Goal: Information Seeking & Learning: Learn about a topic

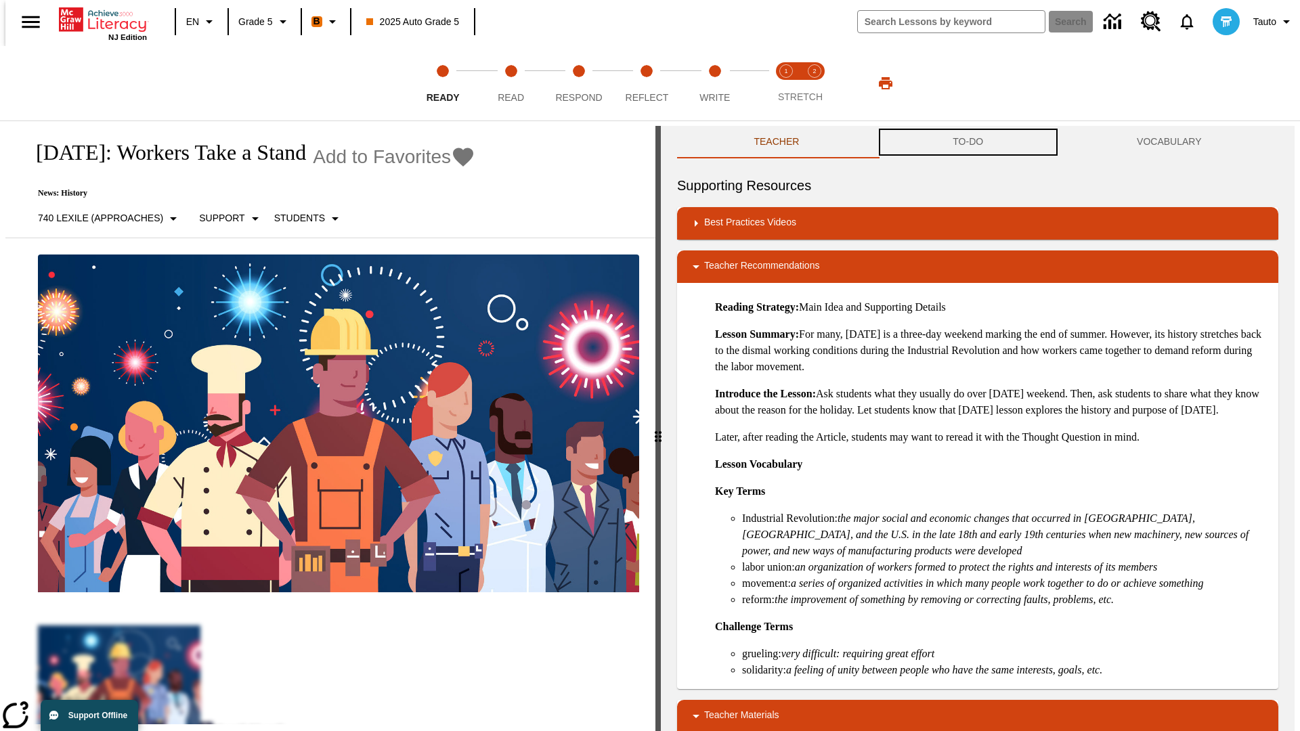
click at [968, 142] on button "TO-DO" at bounding box center [968, 142] width 184 height 32
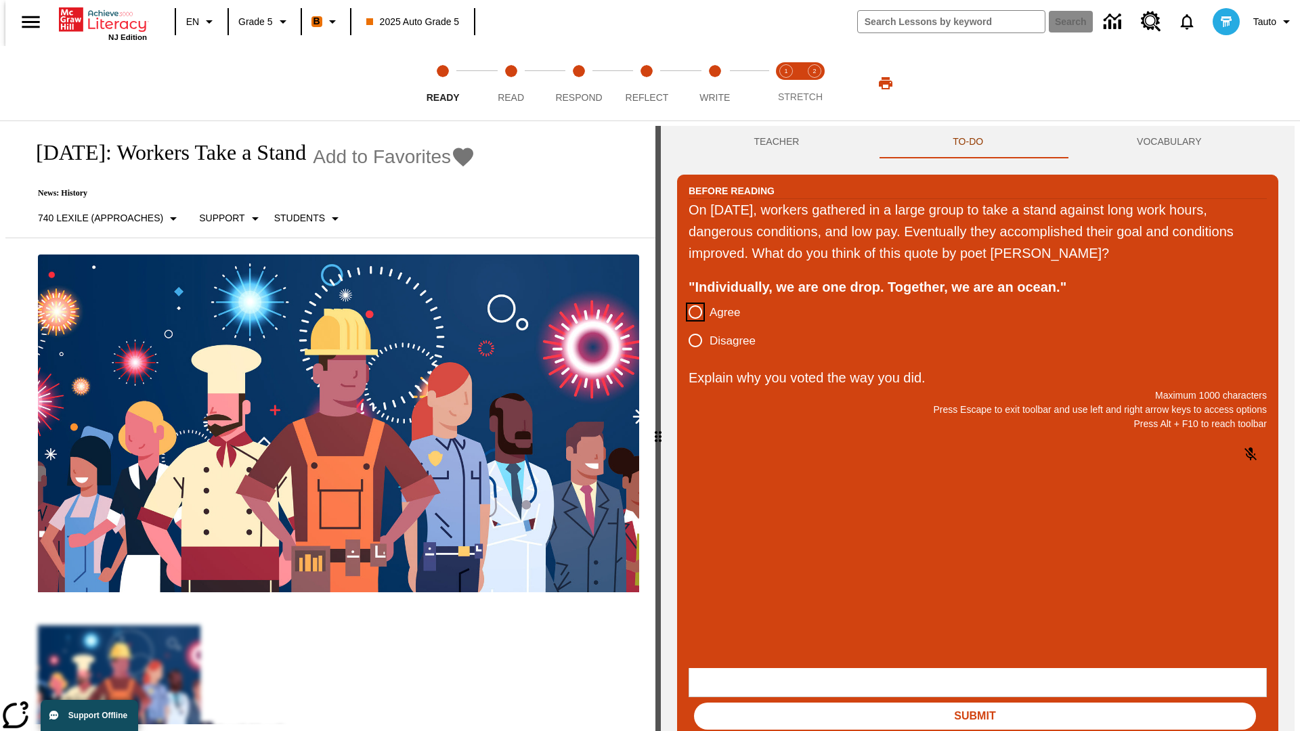
click at [690, 313] on input "Agree" at bounding box center [695, 312] width 28 height 28
radio input "true"
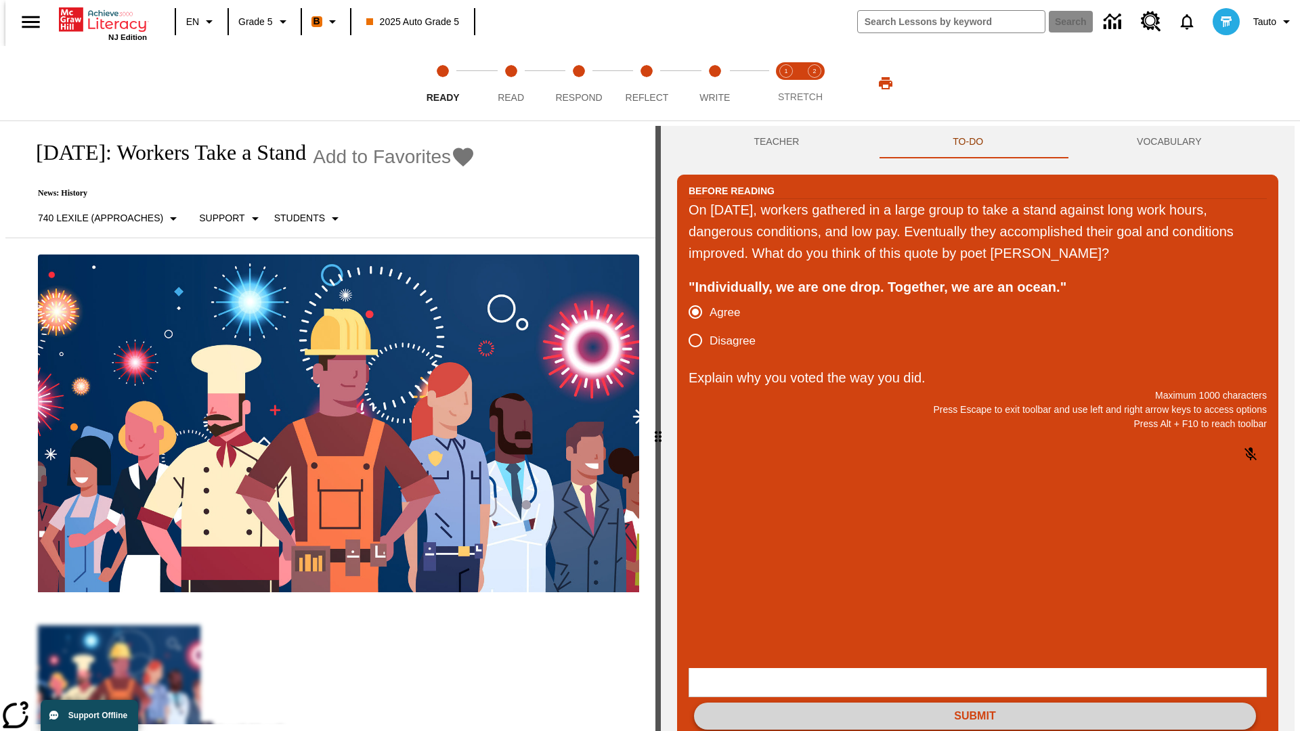
click at [975, 703] on button "Submit" at bounding box center [975, 716] width 562 height 27
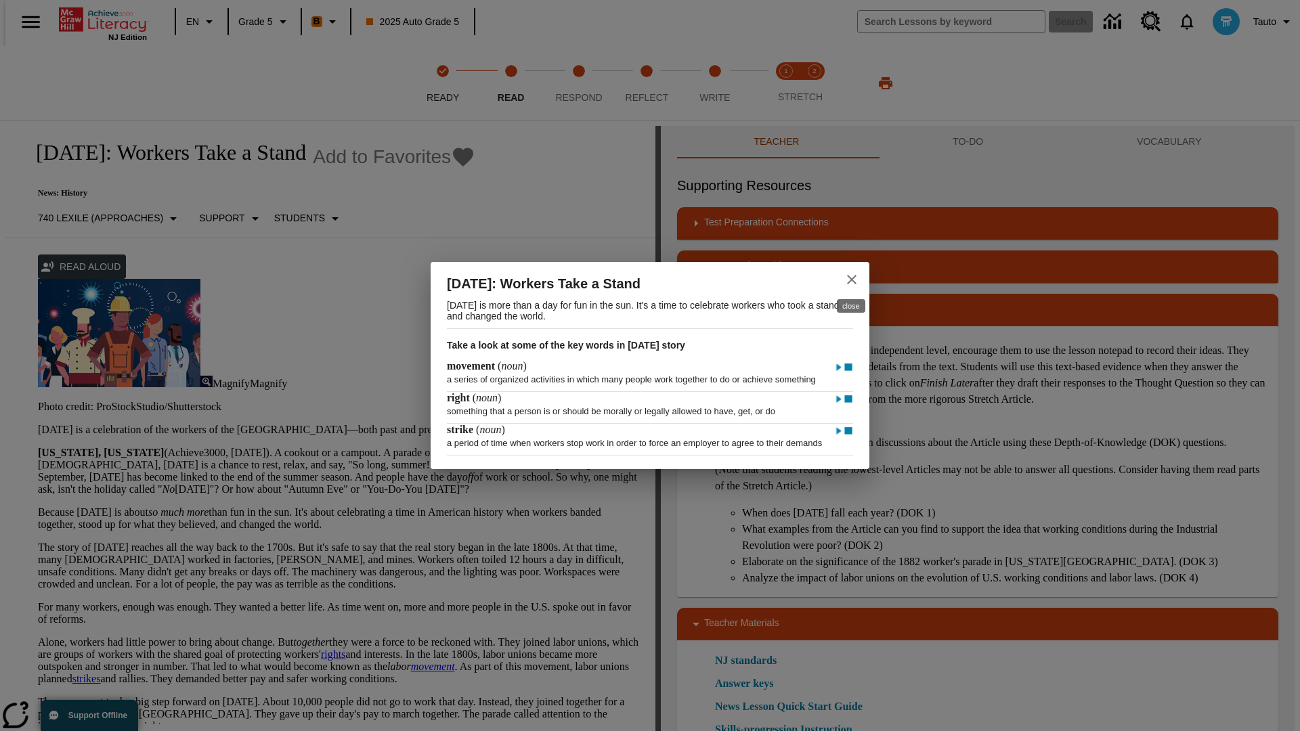
click at [852, 275] on icon "close" at bounding box center [851, 279] width 9 height 9
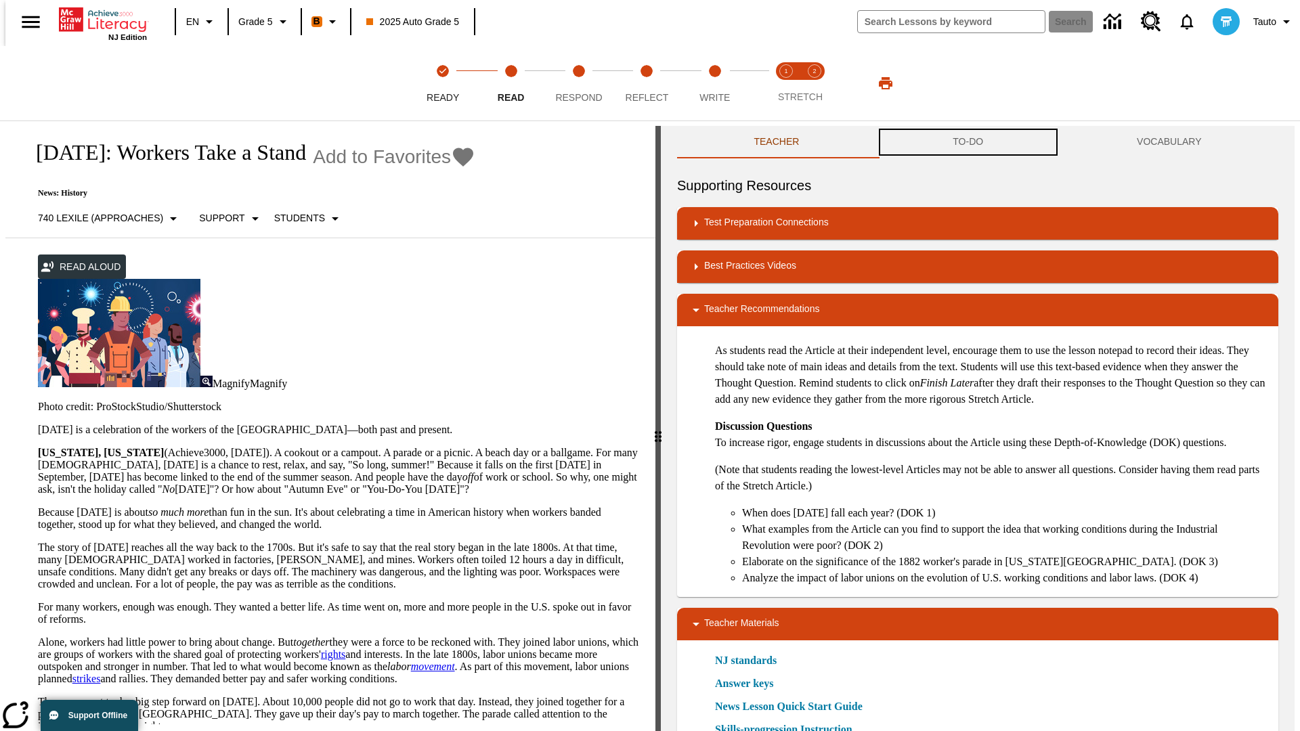
scroll to position [1, 0]
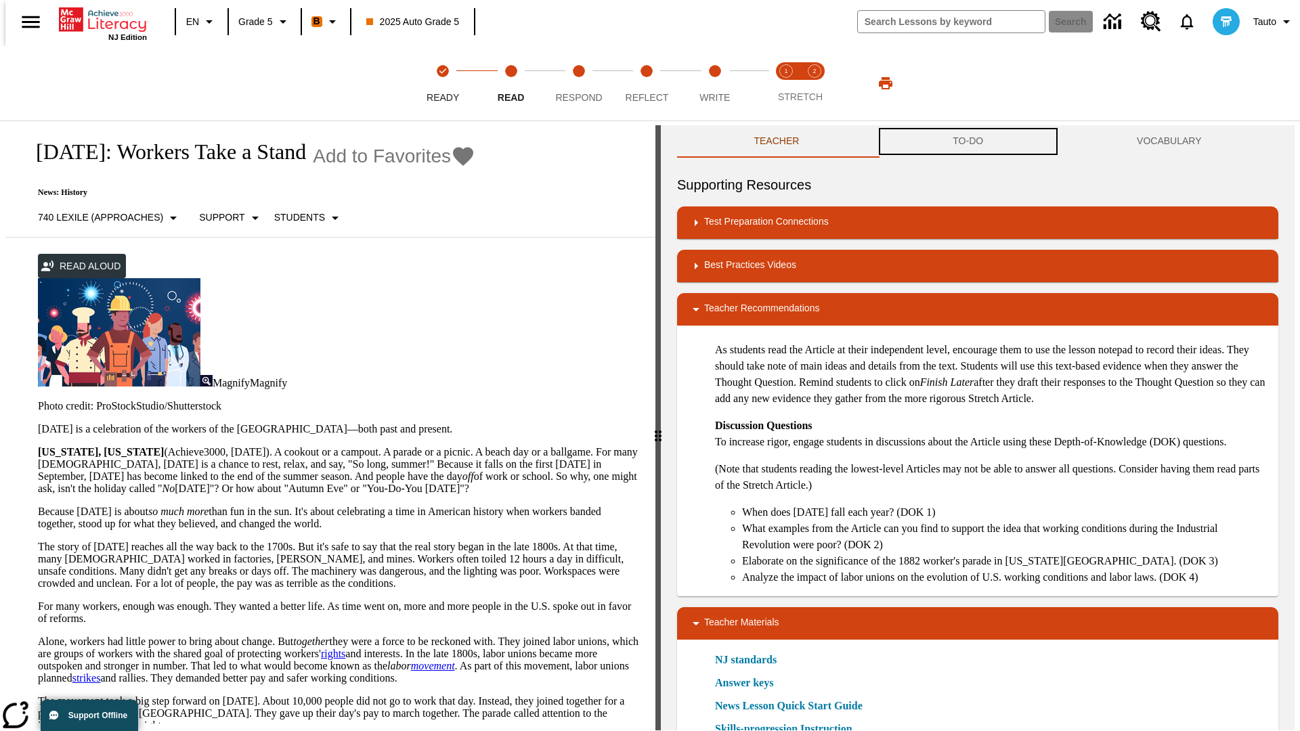
click at [968, 142] on button "TO-DO" at bounding box center [968, 141] width 184 height 32
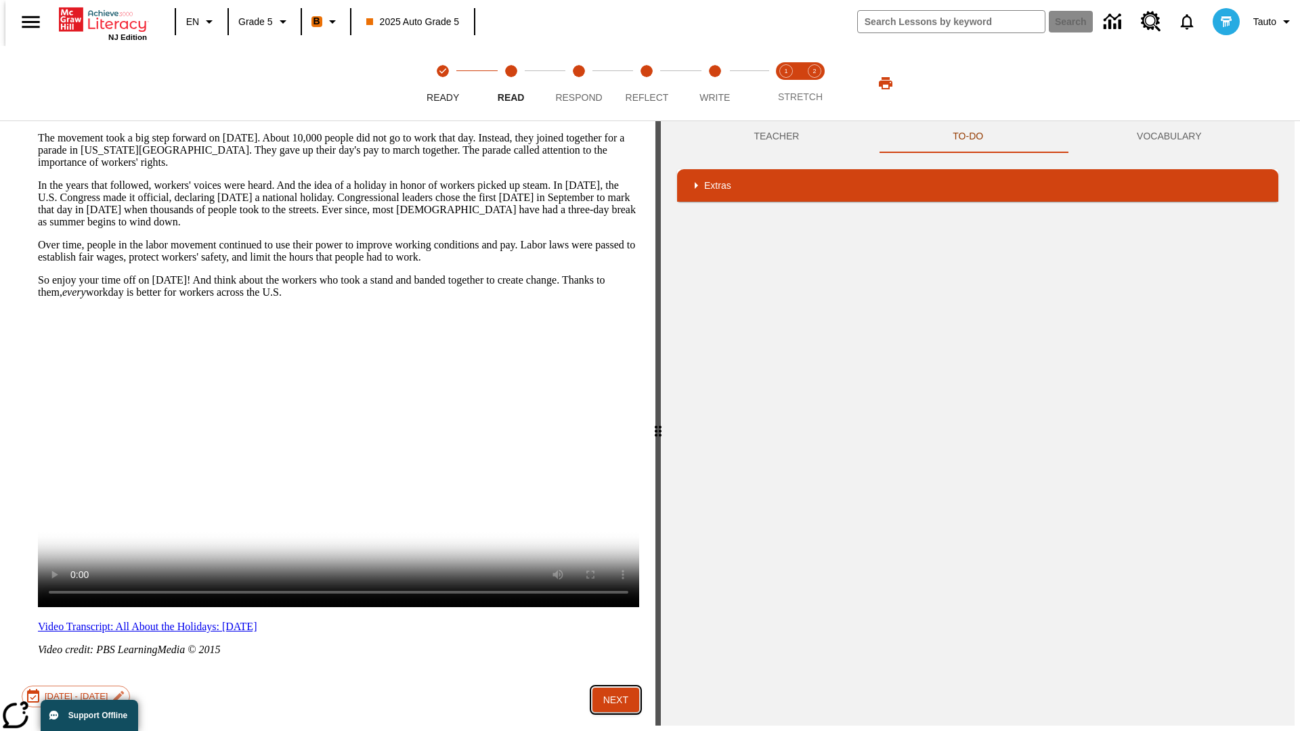
scroll to position [0, 0]
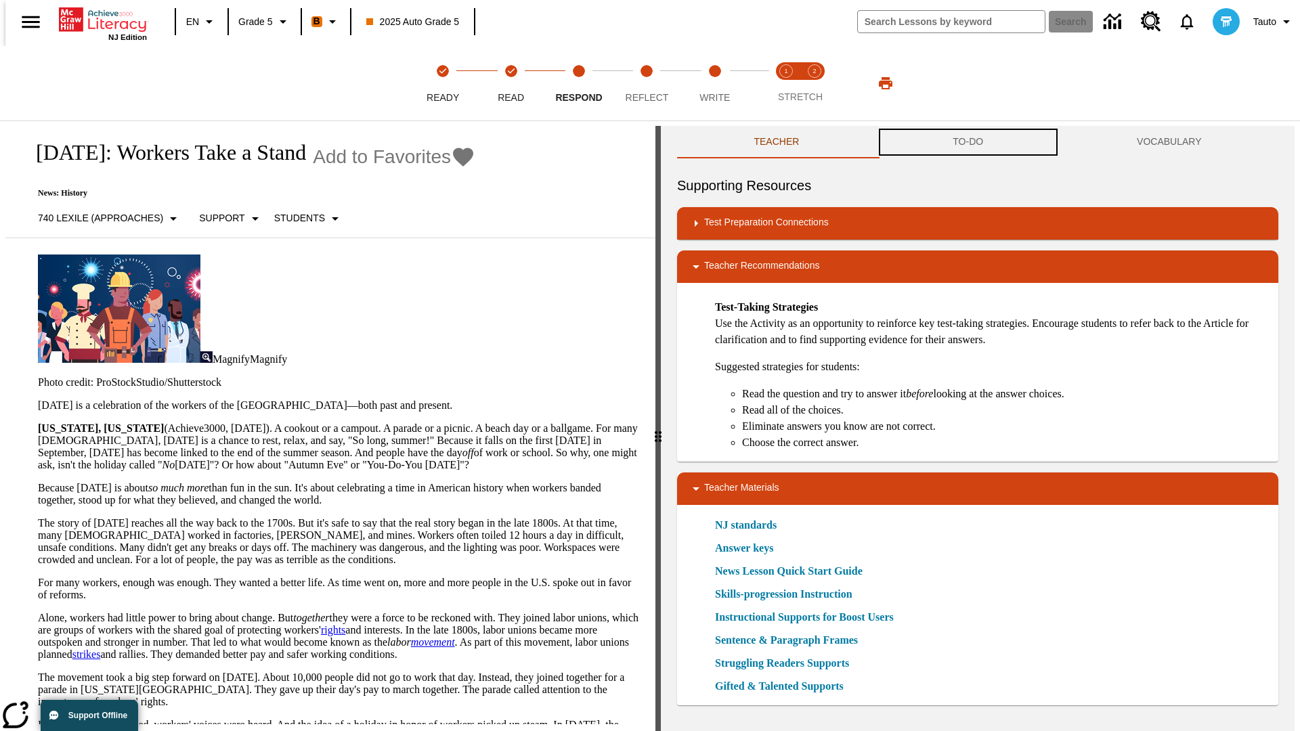
scroll to position [1, 0]
click at [968, 142] on button "TO-DO" at bounding box center [968, 141] width 184 height 32
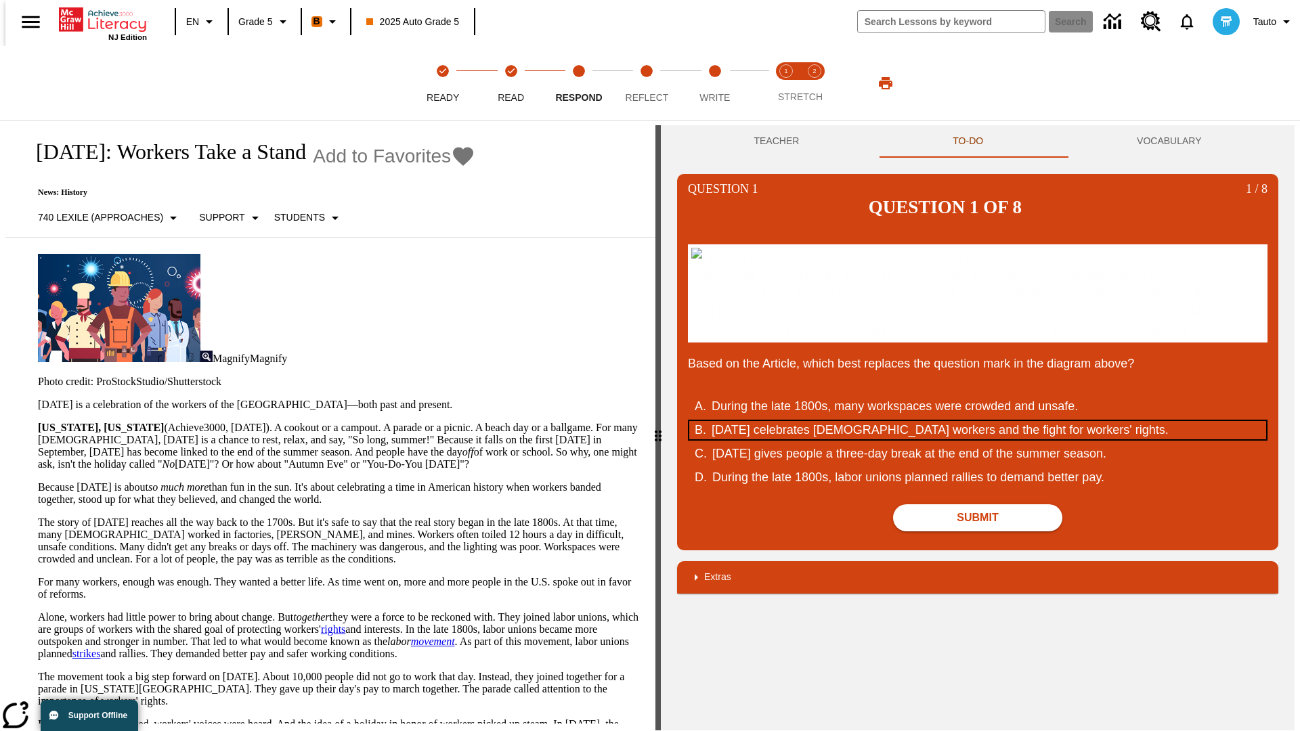
click at [978, 439] on div "[DATE] celebrates [DEMOGRAPHIC_DATA] workers and the fight for workers' rights." at bounding box center [968, 430] width 515 height 18
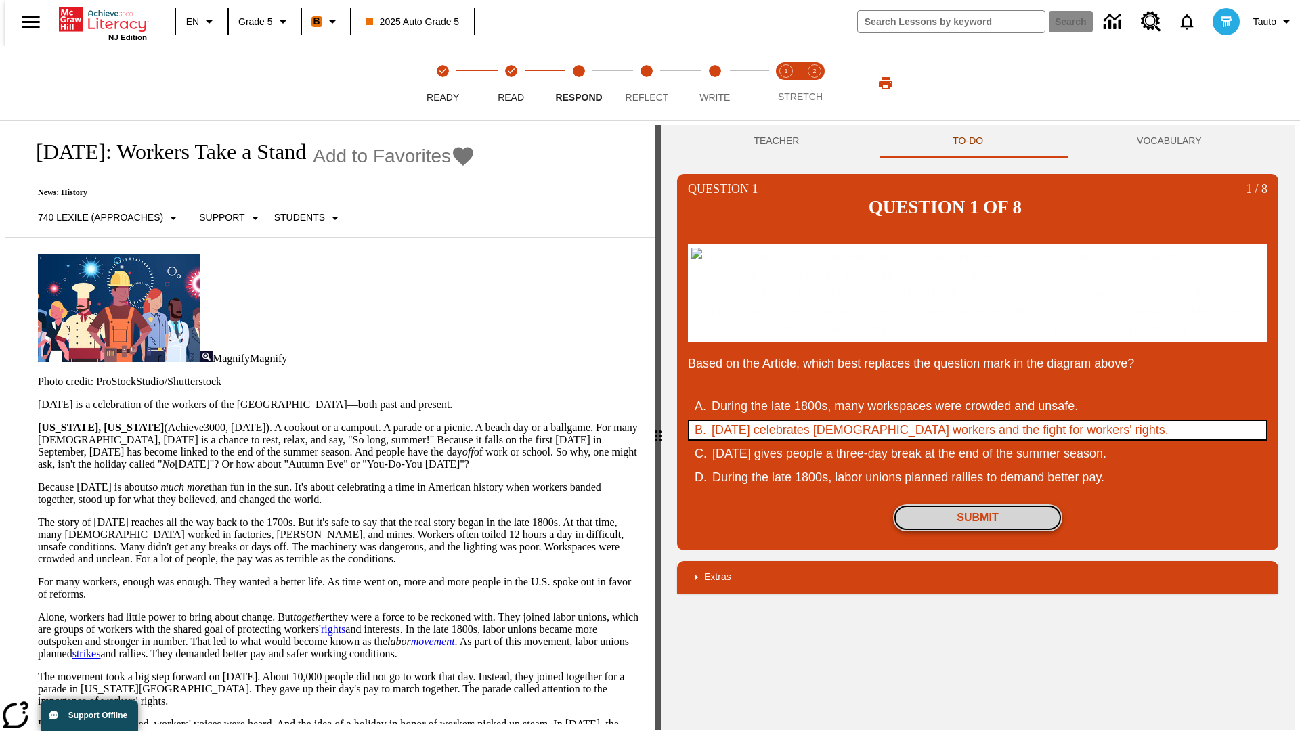
click at [978, 531] on button "Submit" at bounding box center [977, 517] width 169 height 27
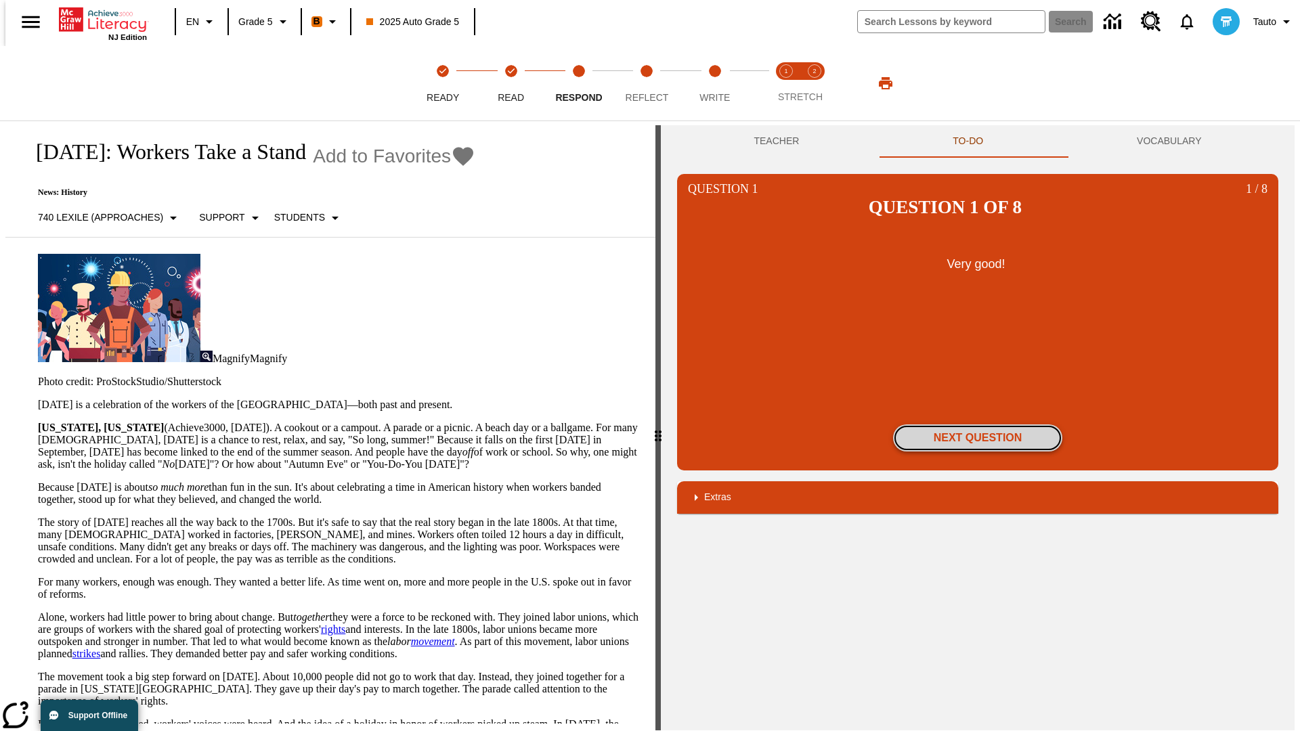
click at [978, 424] on button "Next Question" at bounding box center [977, 437] width 169 height 27
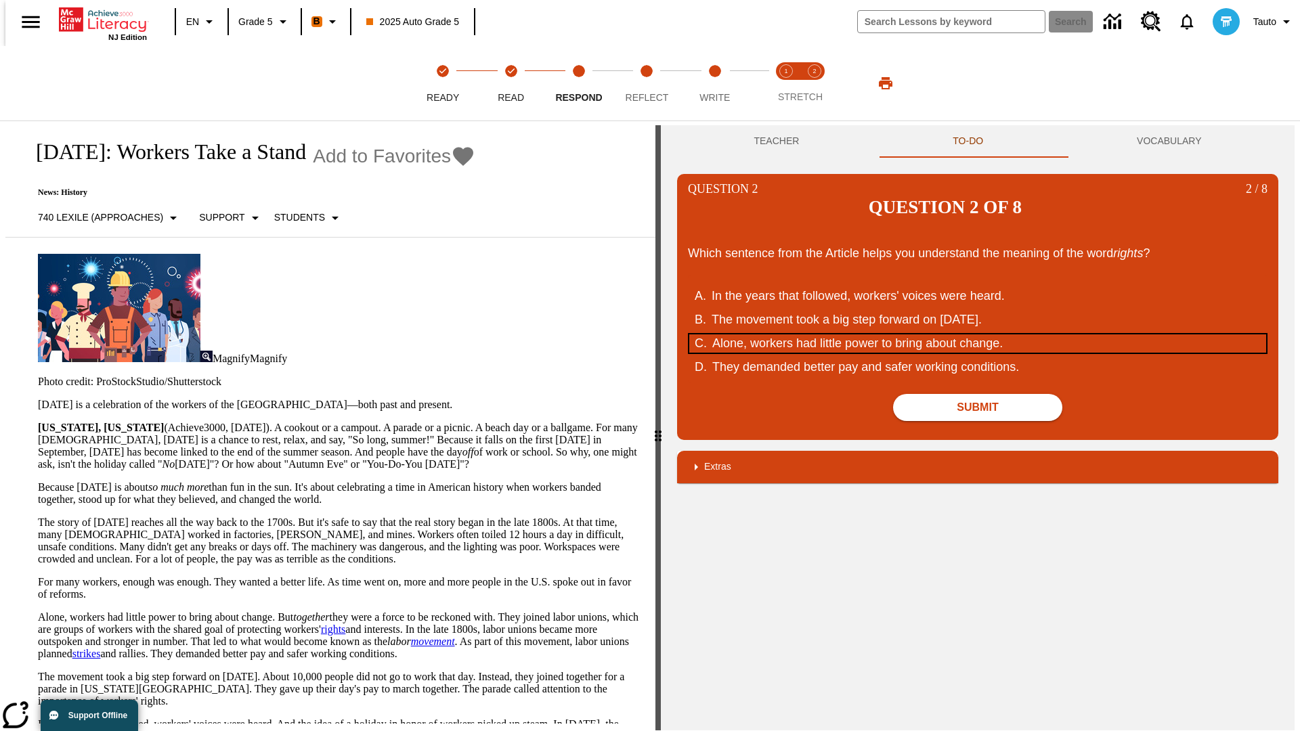
click at [978, 334] on div "Alone, workers had little power to bring about change." at bounding box center [969, 343] width 515 height 18
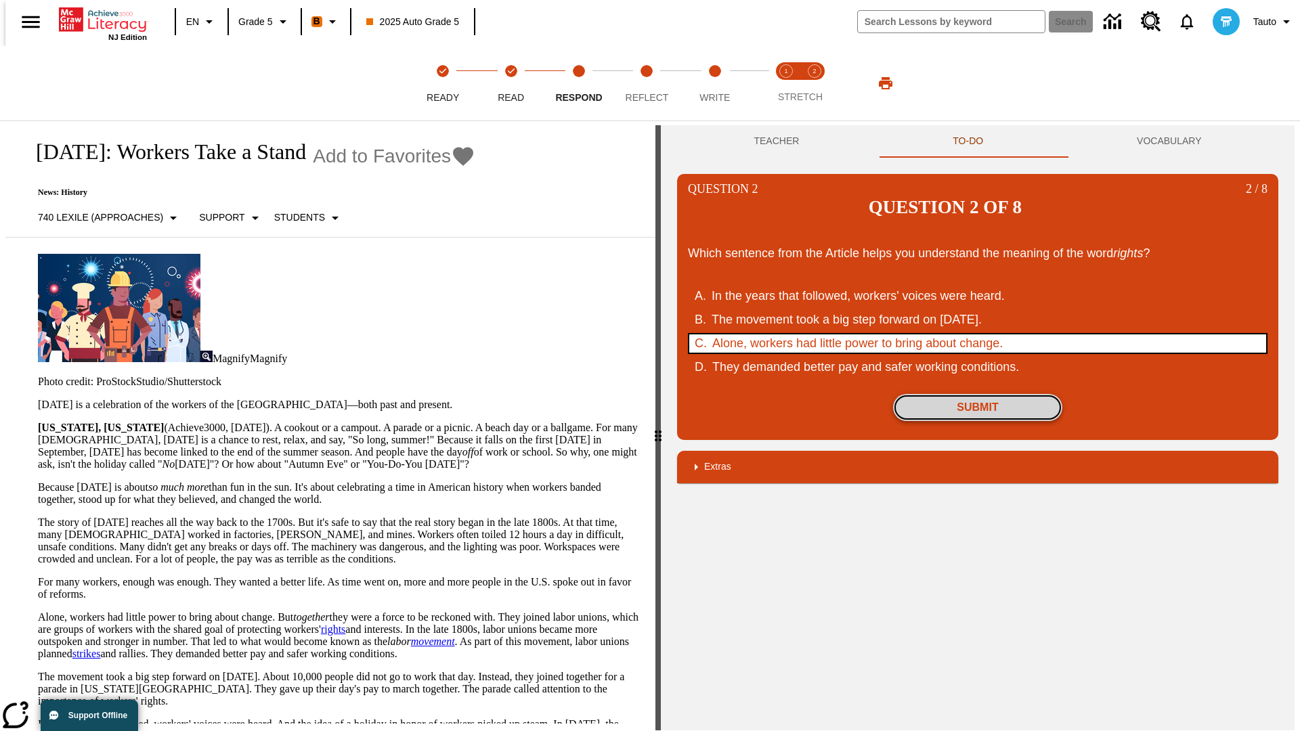
click at [978, 394] on button "Submit" at bounding box center [977, 407] width 169 height 27
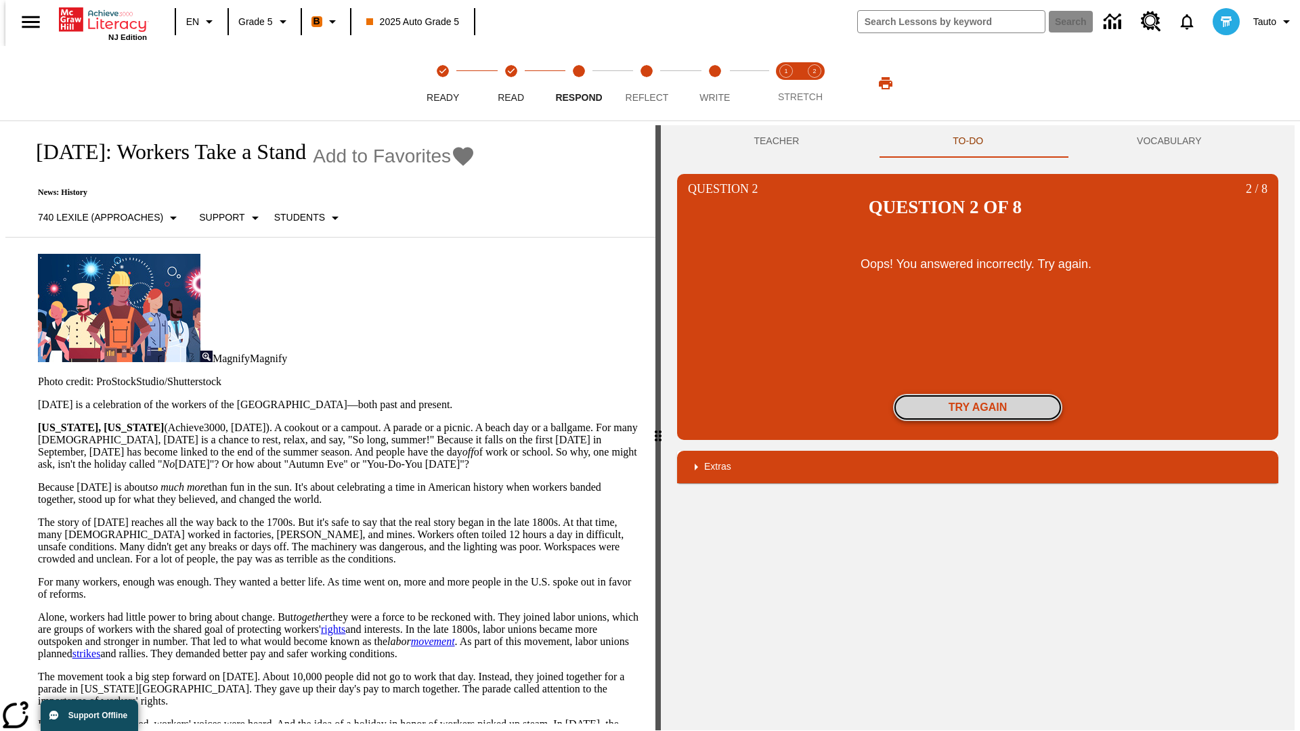
click at [978, 394] on button "Try again" at bounding box center [977, 407] width 169 height 27
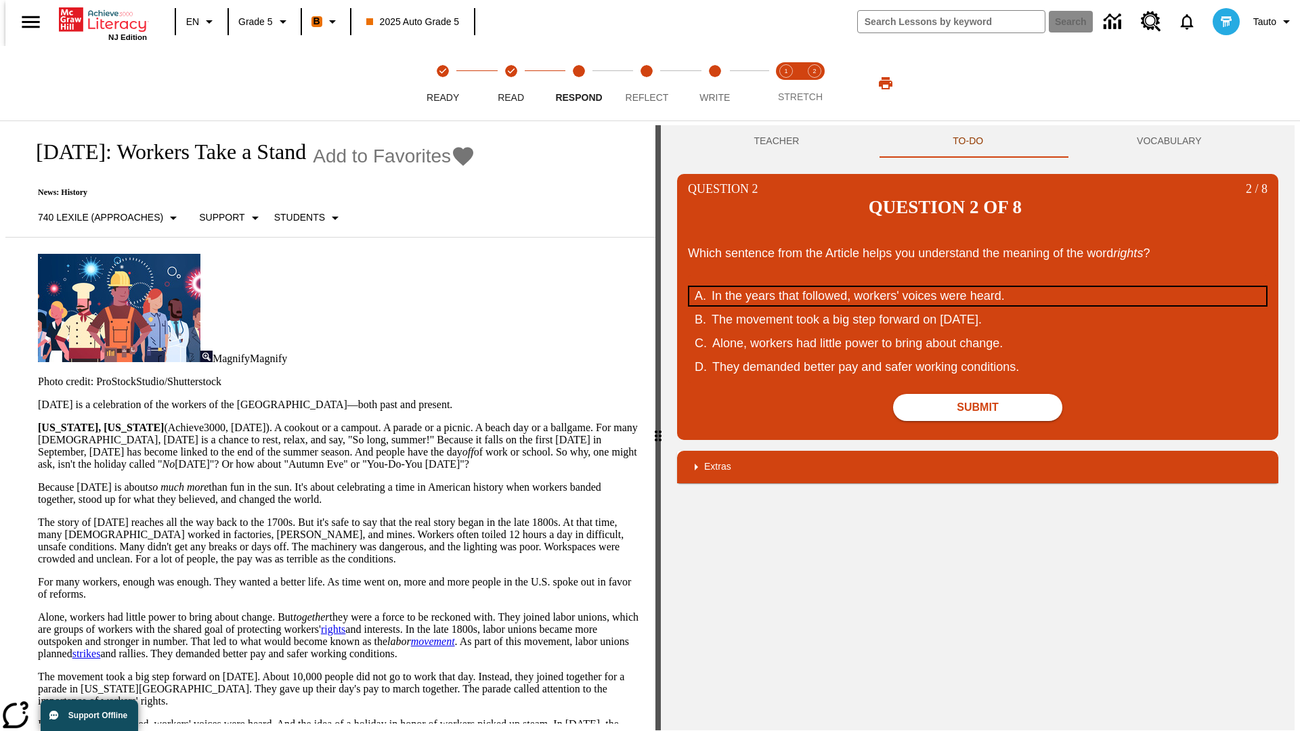
click at [978, 287] on div "In the years that followed, workers' voices were heard." at bounding box center [968, 296] width 515 height 18
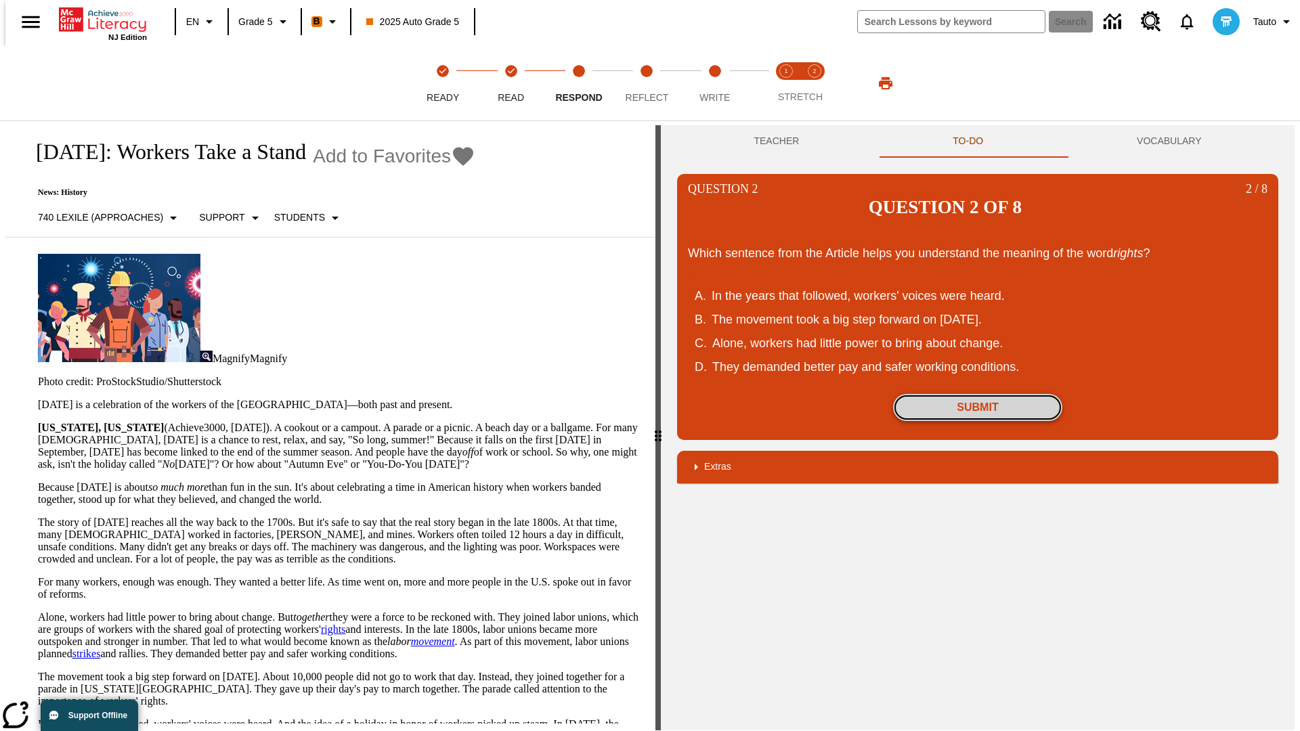
click at [978, 394] on button "Submit" at bounding box center [977, 407] width 169 height 27
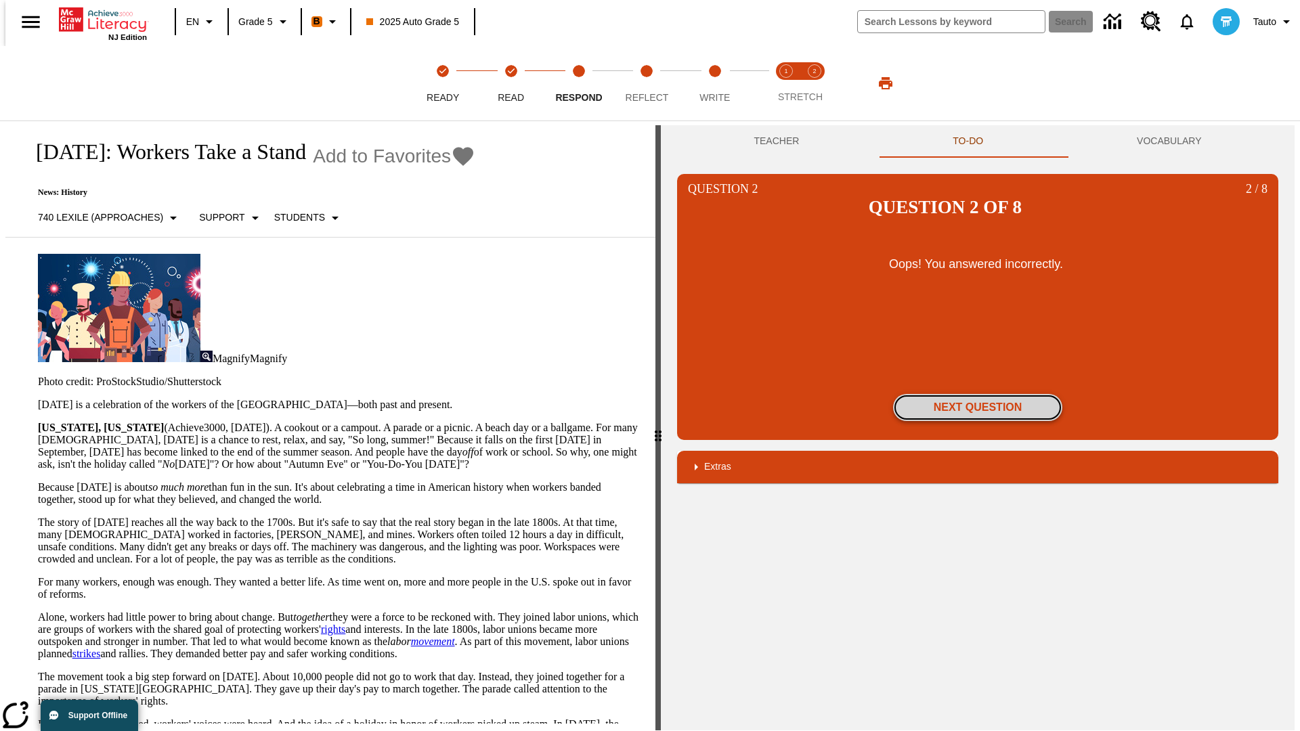
click at [978, 394] on button "Next Question" at bounding box center [977, 407] width 169 height 27
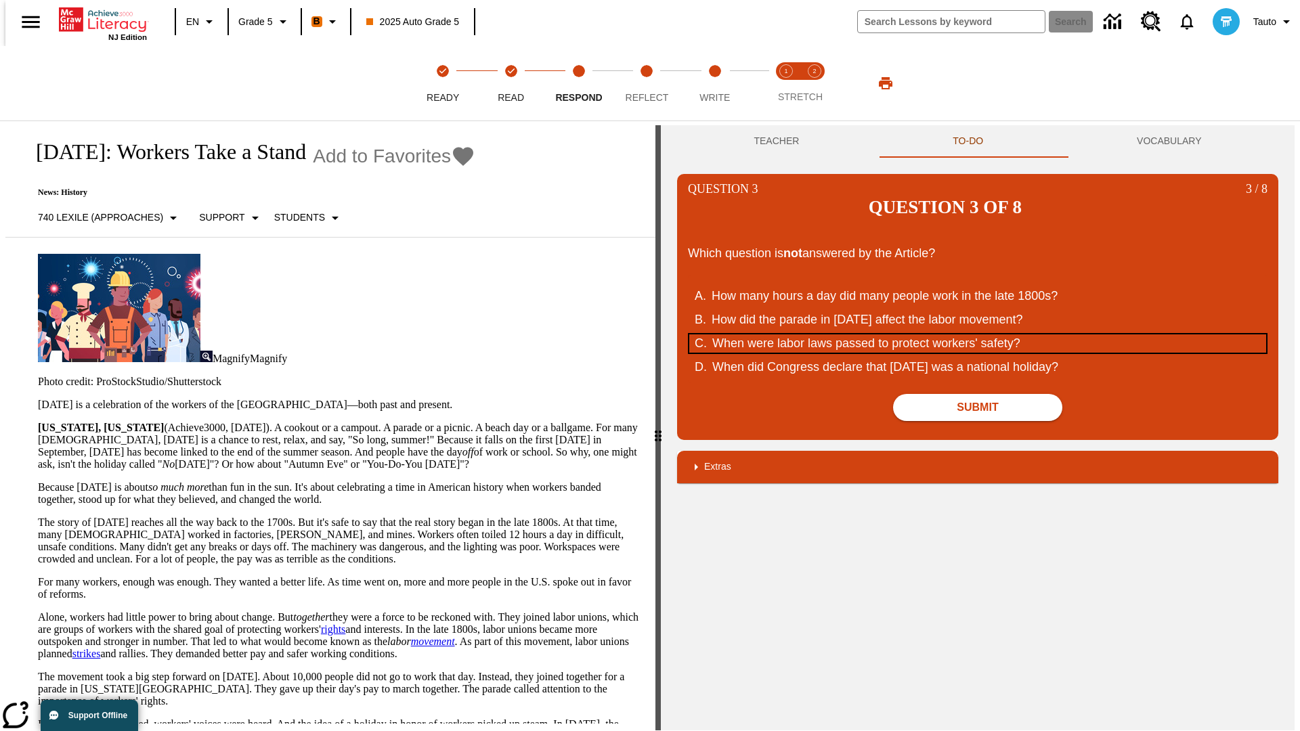
click at [978, 334] on div "When were labor laws passed to protect workers' safety?" at bounding box center [969, 343] width 515 height 18
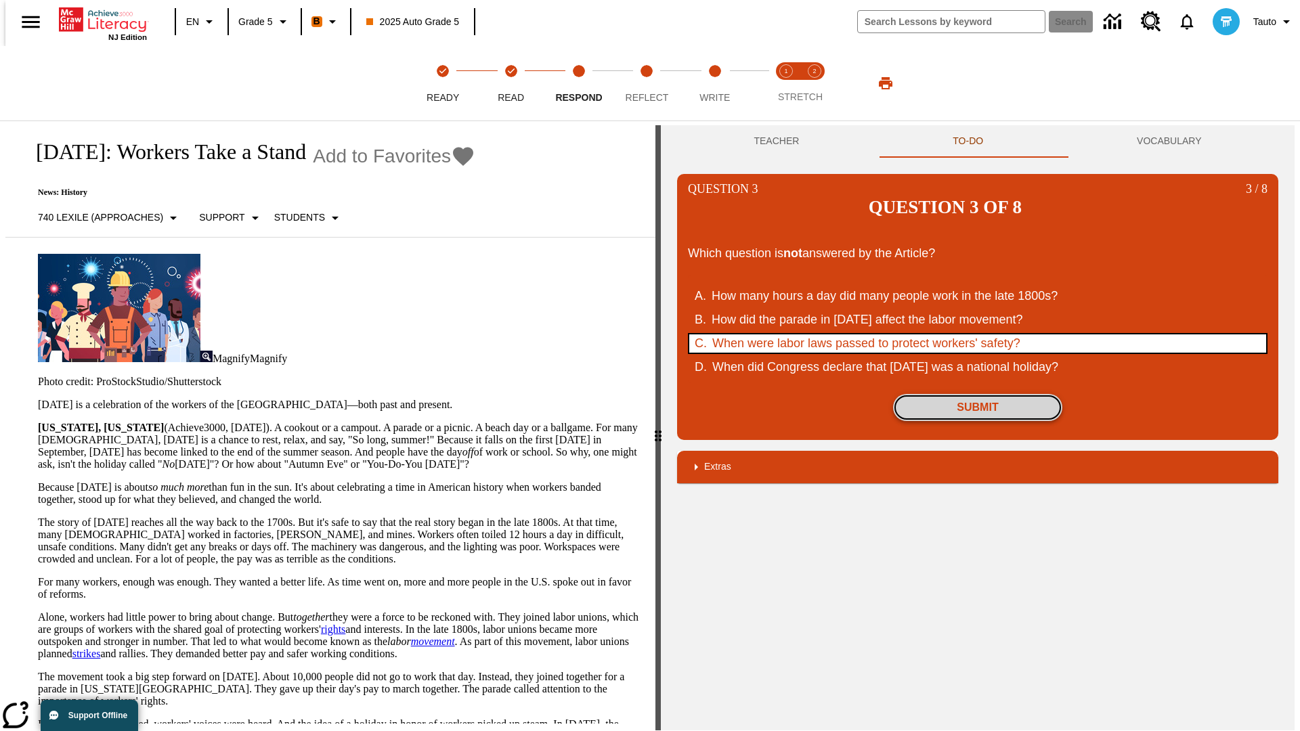
click at [978, 394] on button "Submit" at bounding box center [977, 407] width 169 height 27
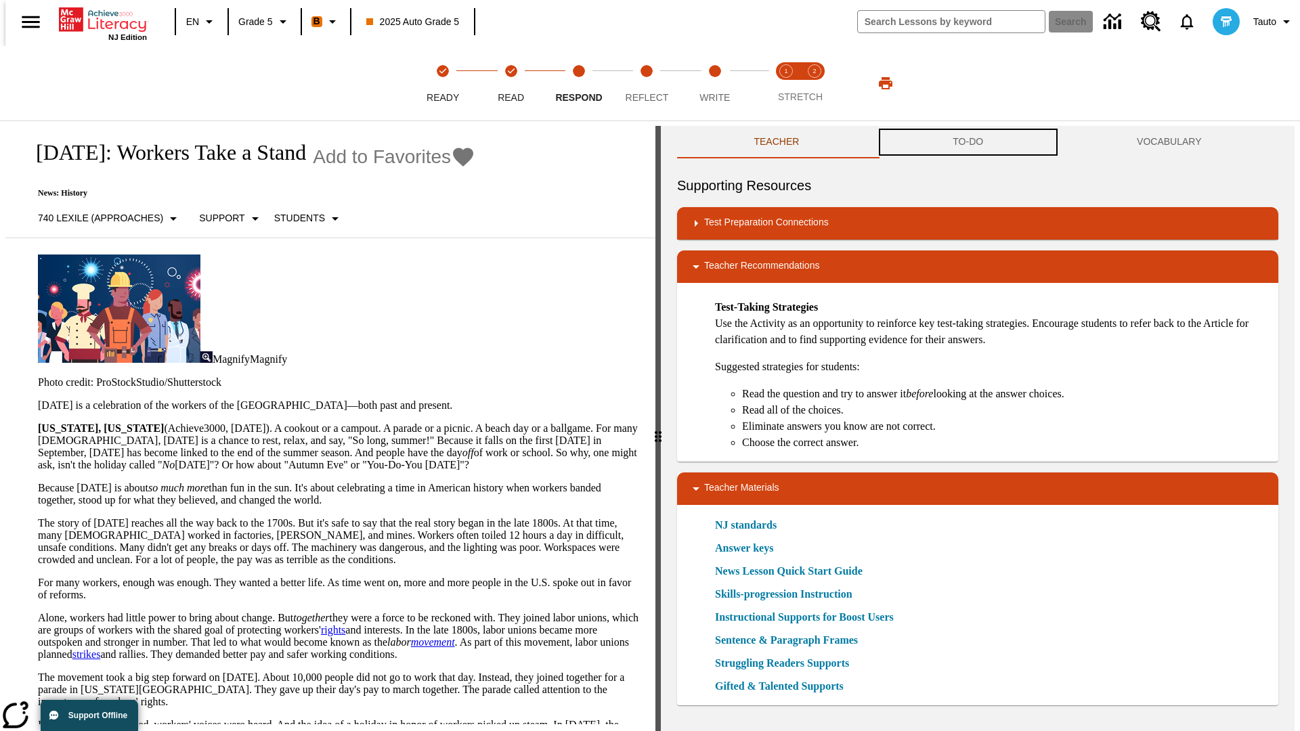
click at [968, 142] on button "TO-DO" at bounding box center [968, 142] width 184 height 32
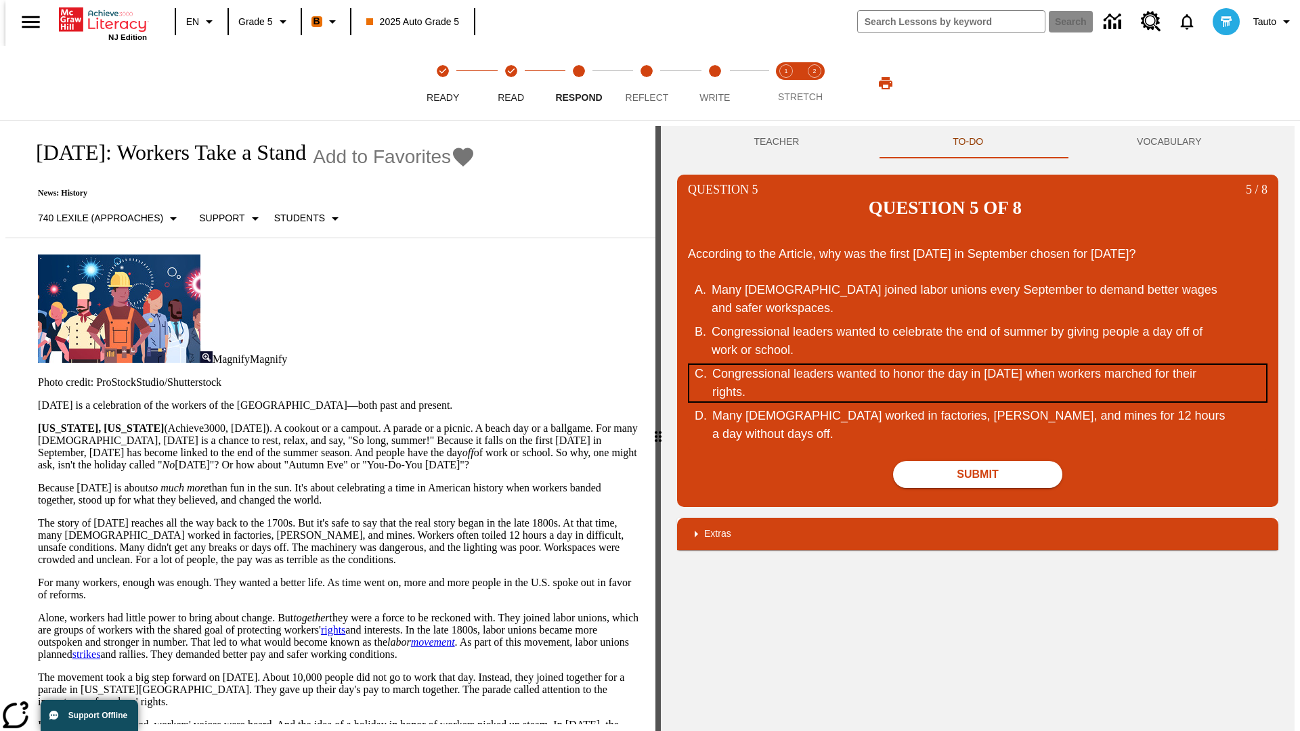
click at [978, 365] on div "Congressional leaders wanted to honor the day in September of 1882 when workers…" at bounding box center [969, 383] width 515 height 37
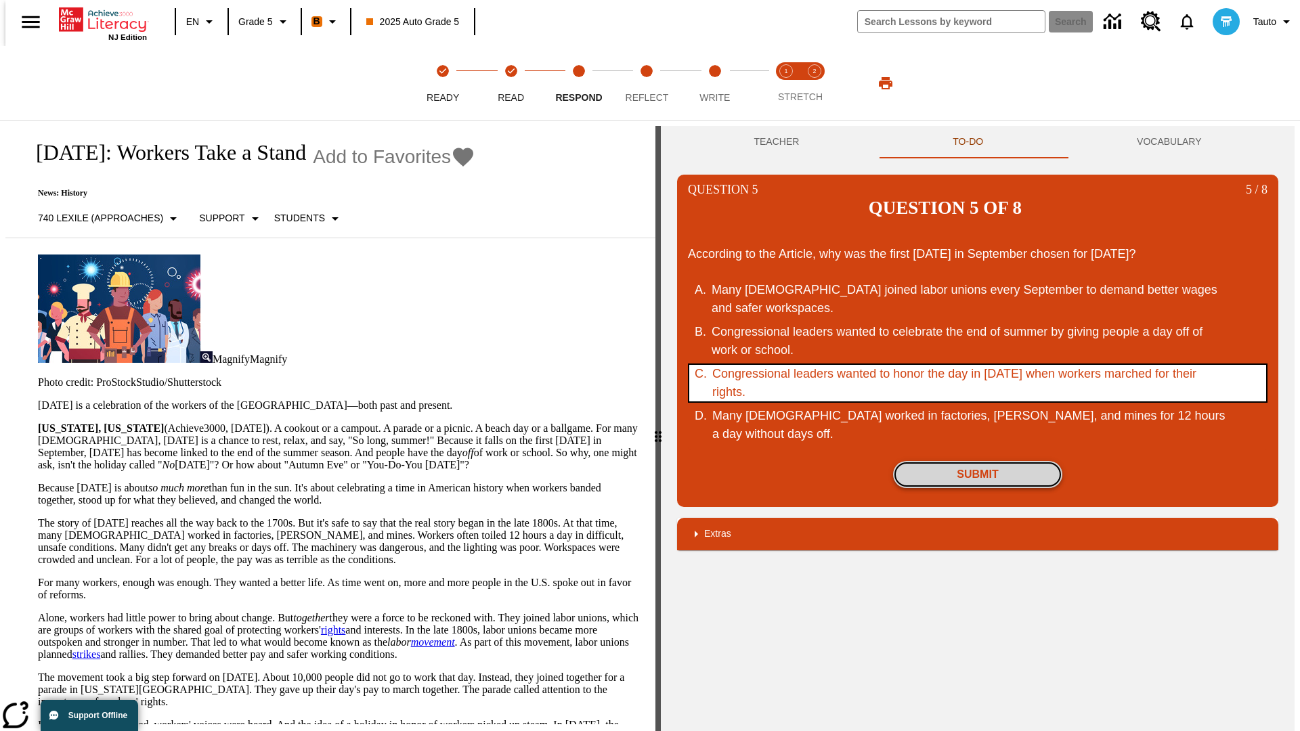
click at [978, 461] on button "Submit" at bounding box center [977, 474] width 169 height 27
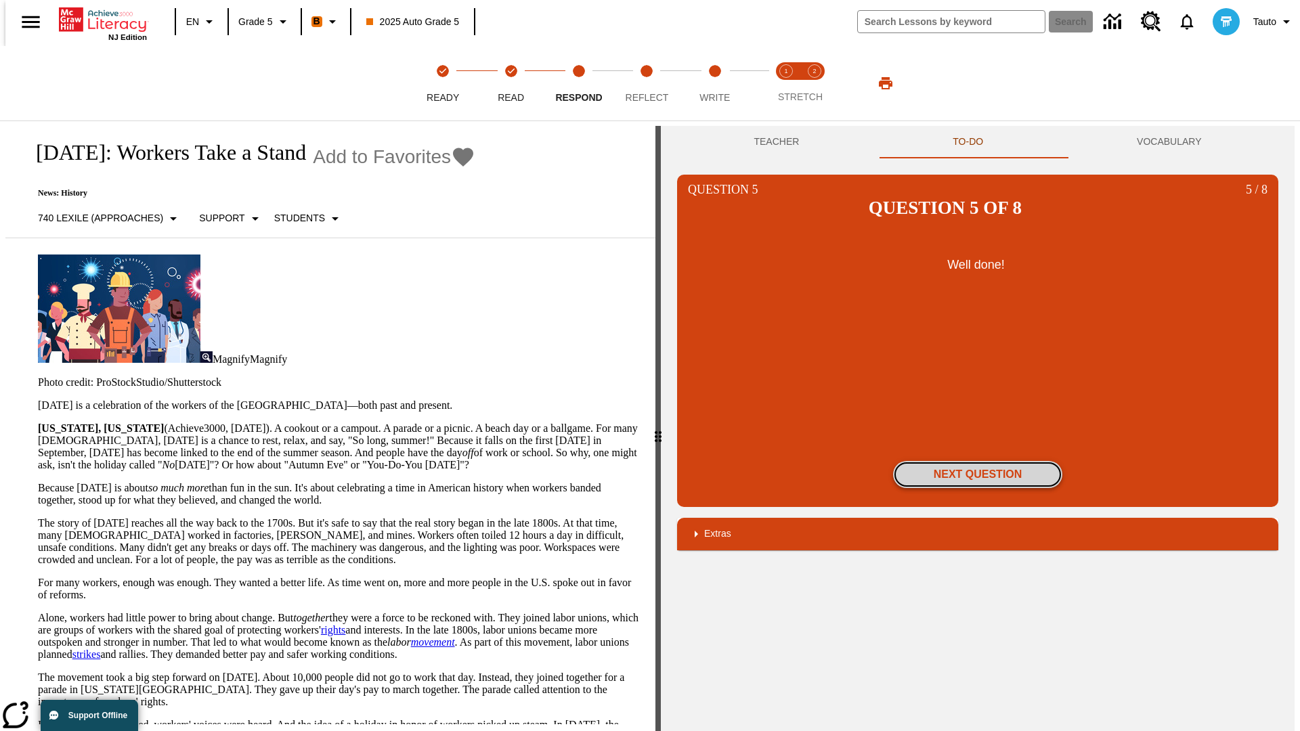
click at [978, 461] on button "Next Question" at bounding box center [977, 474] width 169 height 27
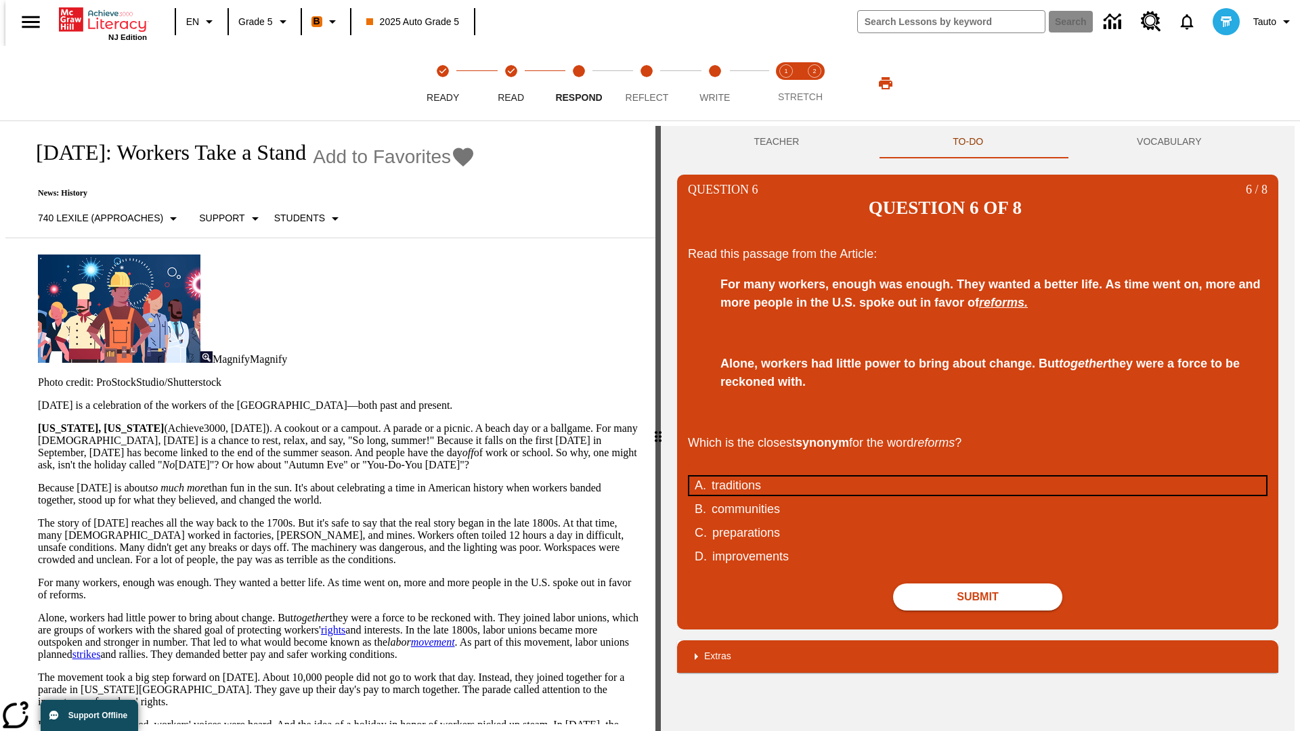
click at [978, 477] on div "traditions" at bounding box center [968, 486] width 515 height 18
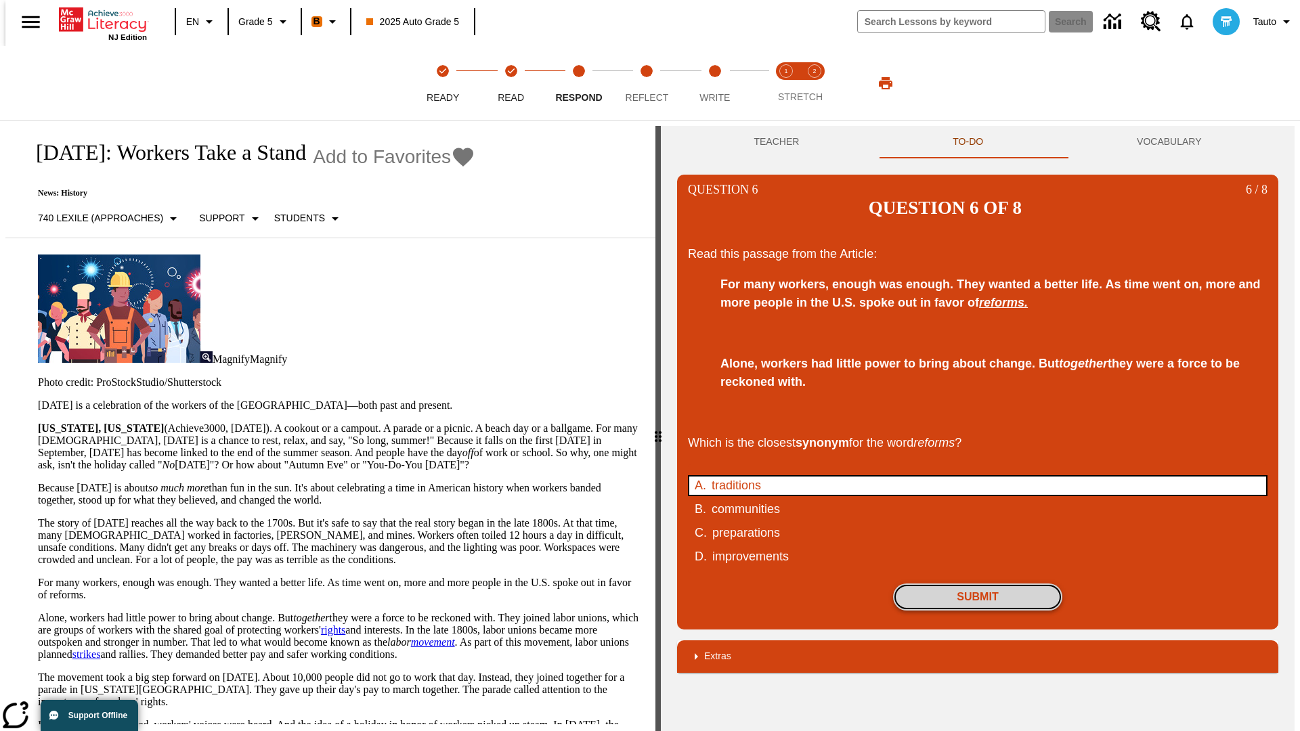
click at [978, 584] on button "Submit" at bounding box center [977, 597] width 169 height 27
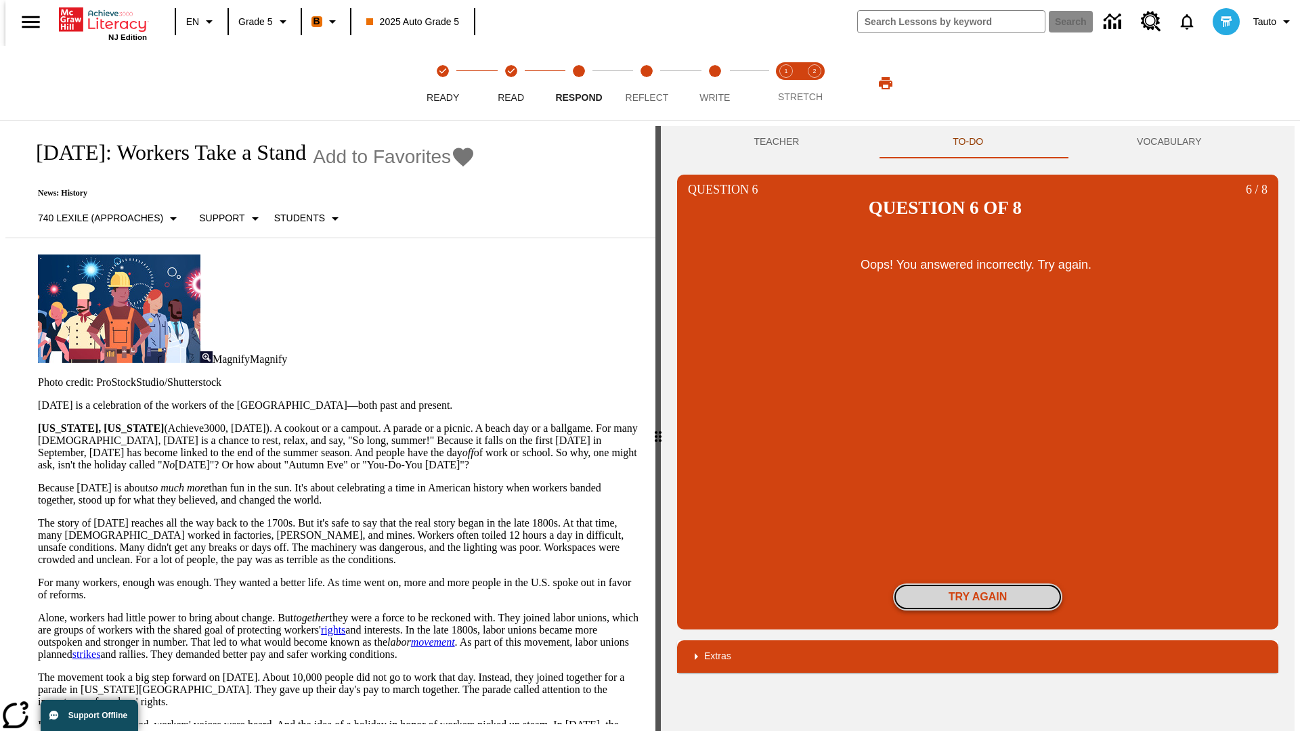
click at [978, 584] on button "Try again" at bounding box center [977, 597] width 169 height 27
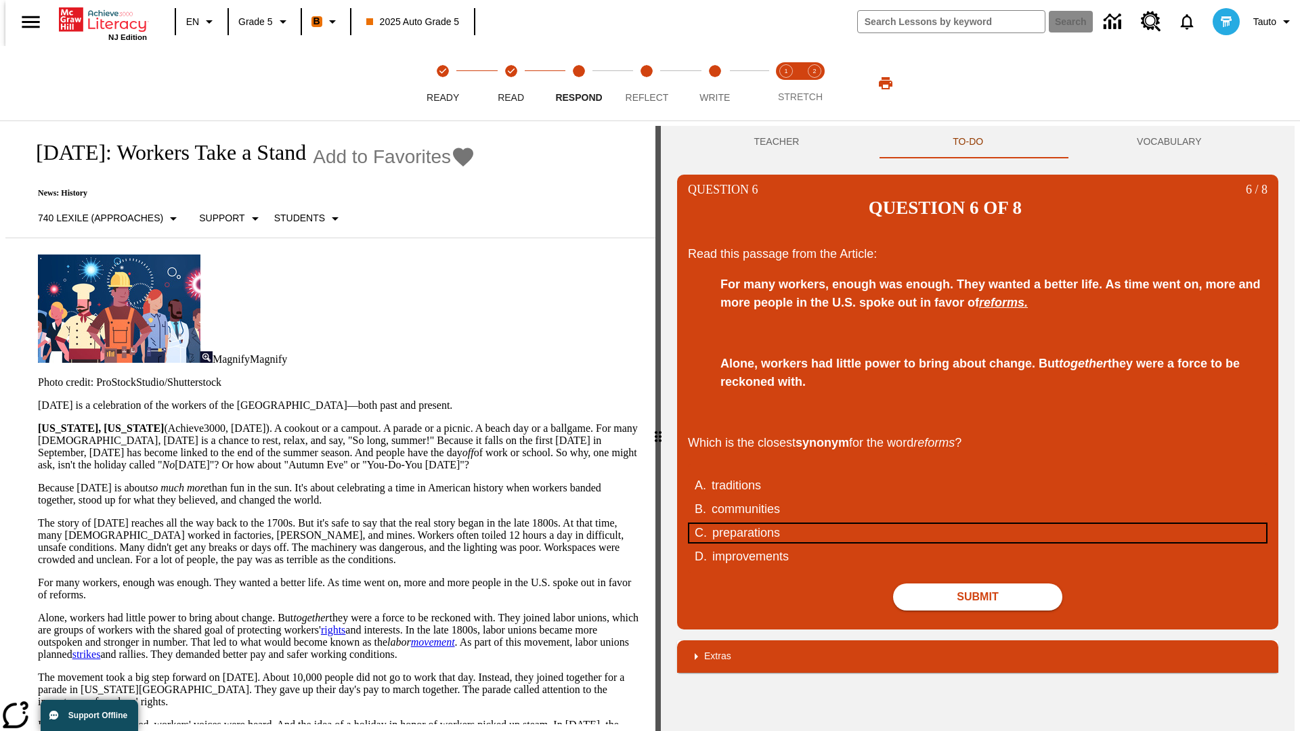
click at [978, 524] on div "preparations" at bounding box center [969, 533] width 515 height 18
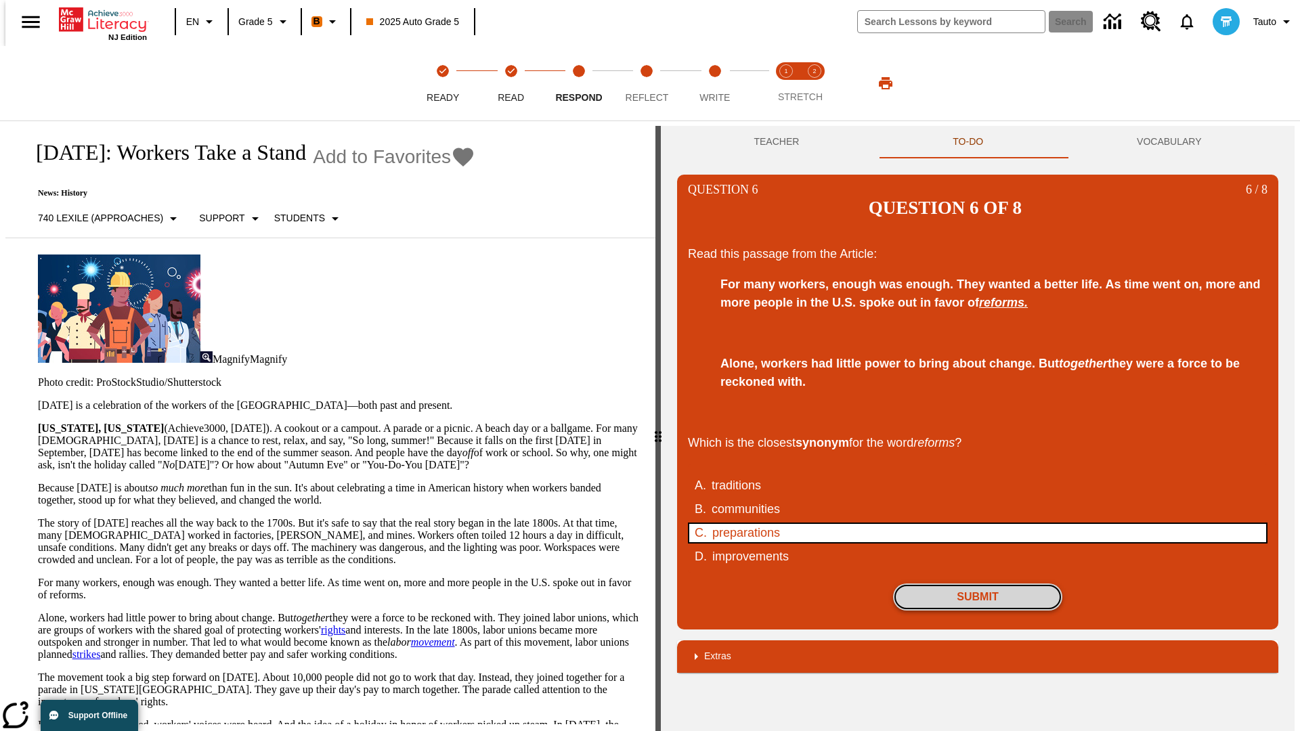
click at [978, 584] on button "Submit" at bounding box center [977, 597] width 169 height 27
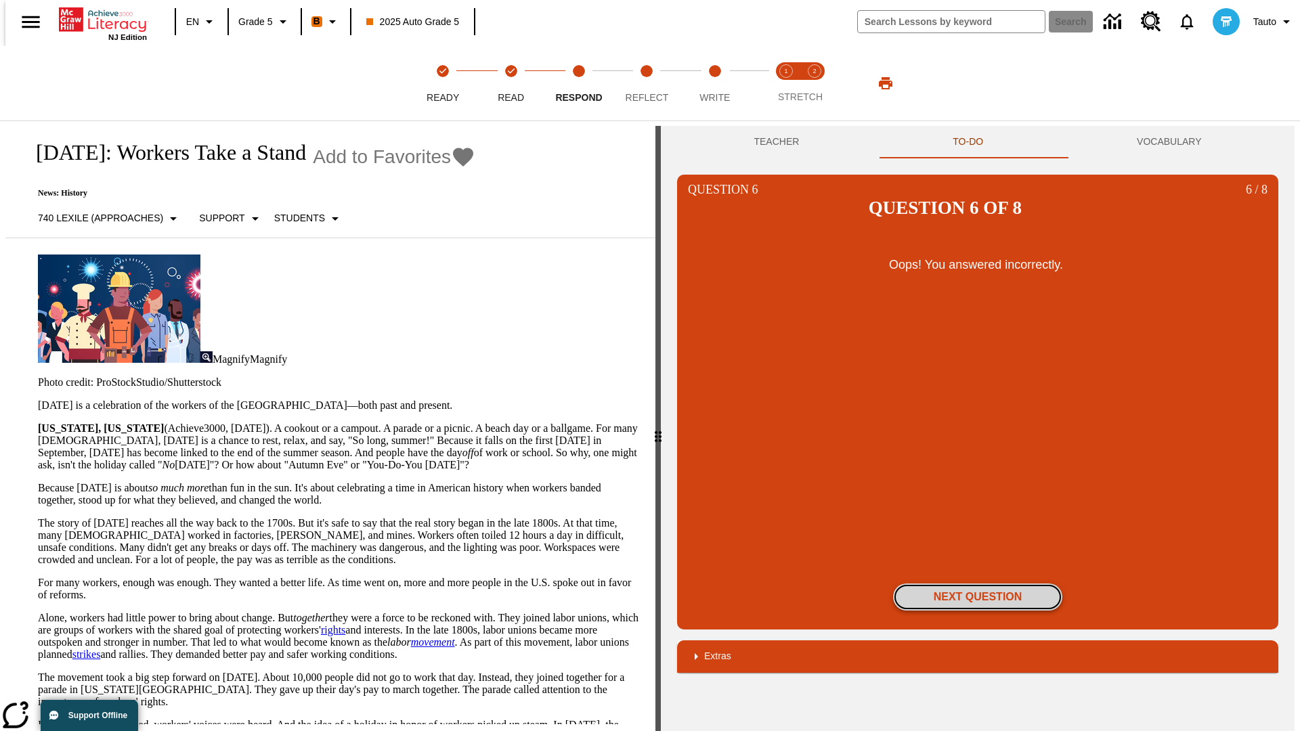
click at [978, 584] on button "Next Question" at bounding box center [977, 597] width 169 height 27
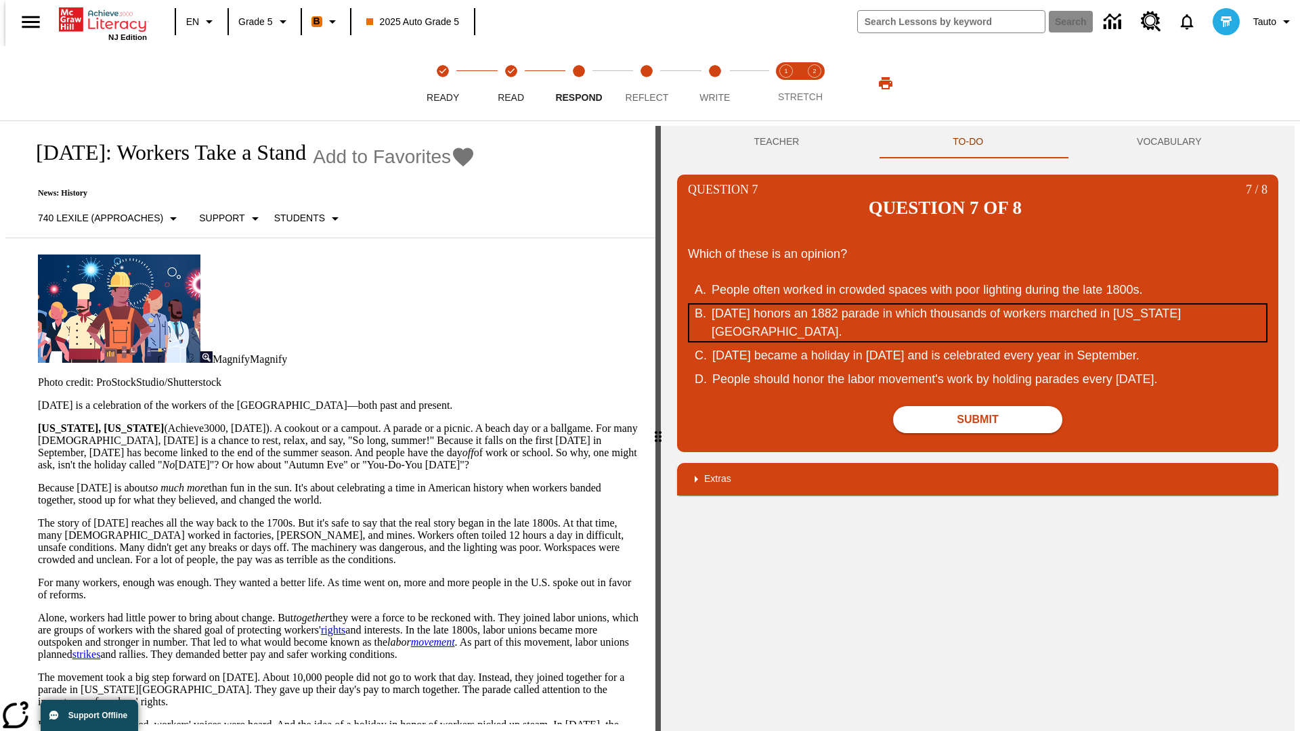
click at [978, 305] on div "Labor Day honors an 1882 parade in which thousands of workers marched in New Yo…" at bounding box center [968, 323] width 515 height 37
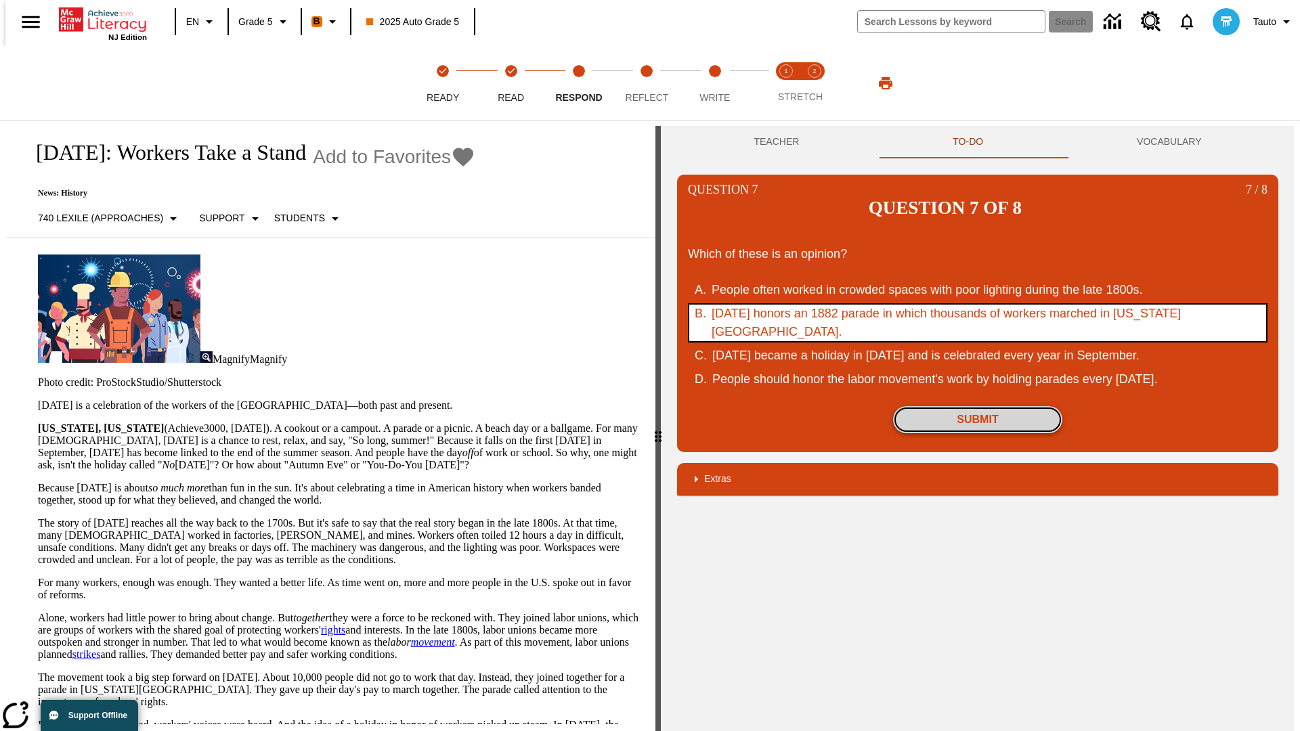
click at [978, 406] on button "Submit" at bounding box center [977, 419] width 169 height 27
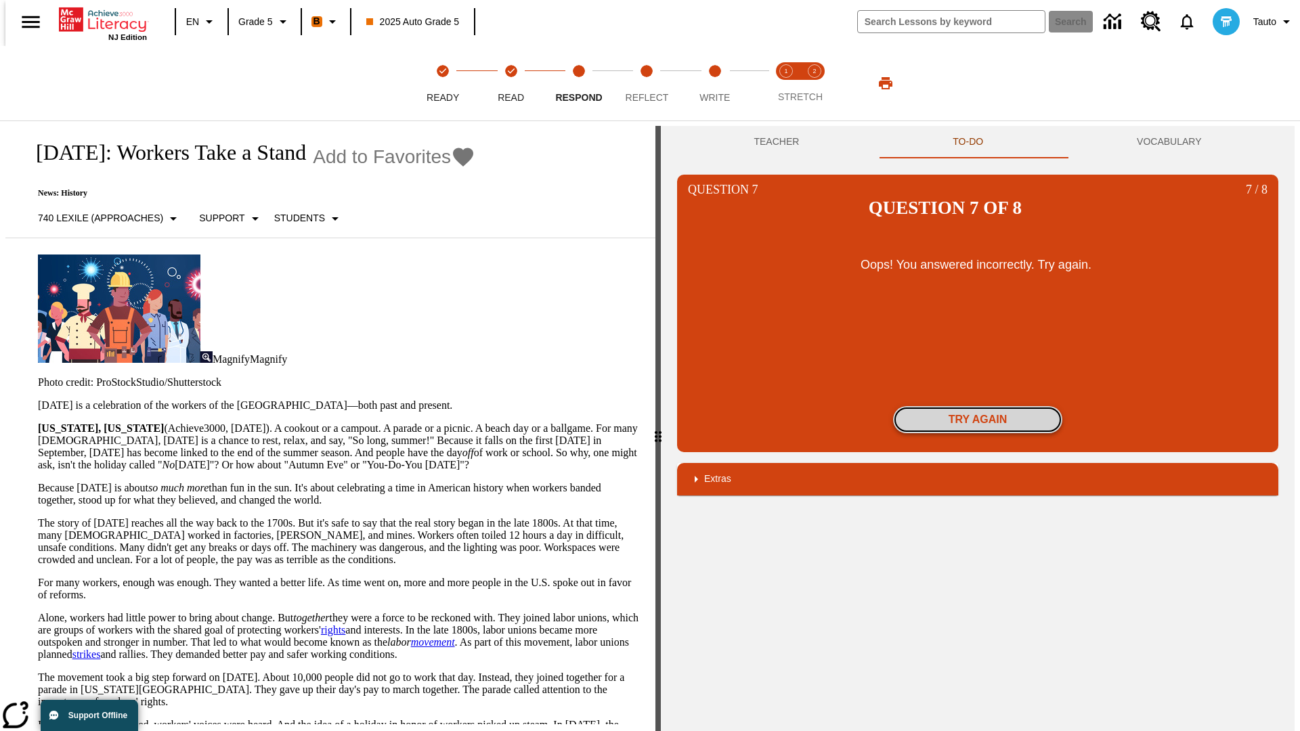
click at [978, 406] on button "Try again" at bounding box center [977, 419] width 169 height 27
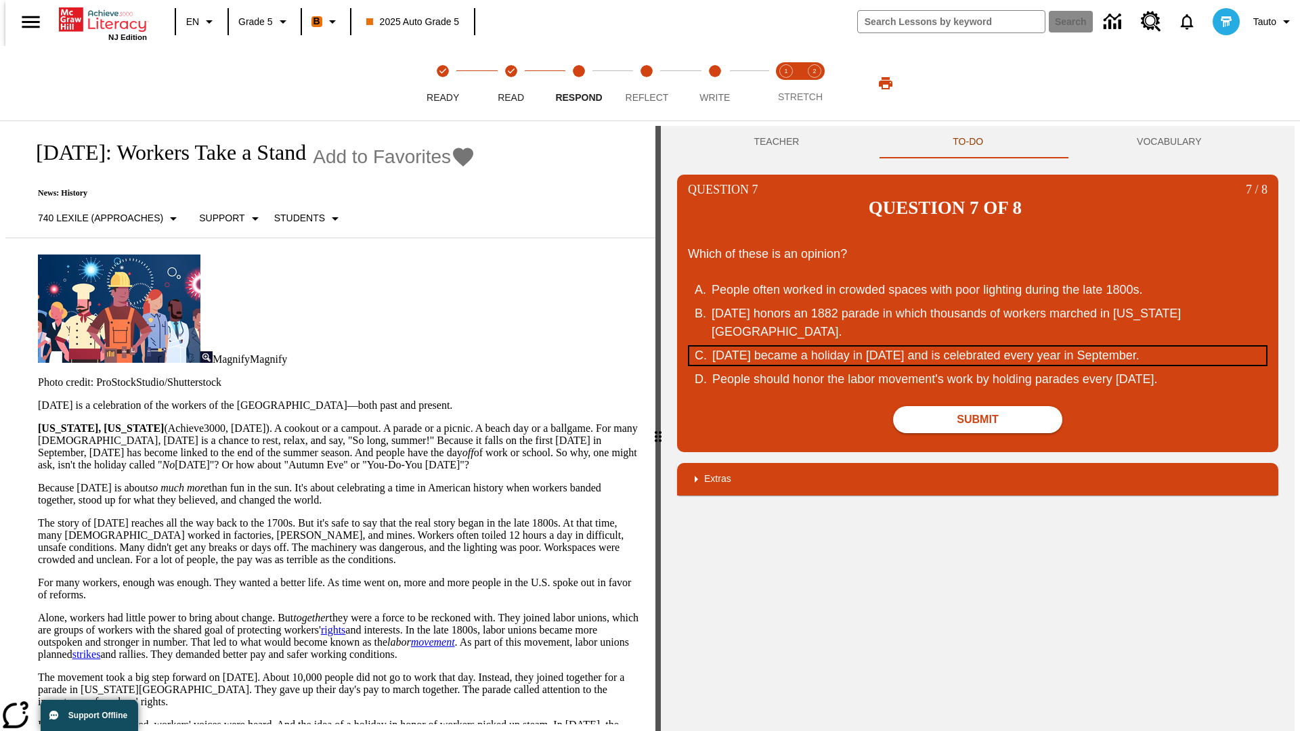
click at [978, 347] on div "Labor Day became a holiday in 1894 and is celebrated every year in September." at bounding box center [969, 356] width 515 height 18
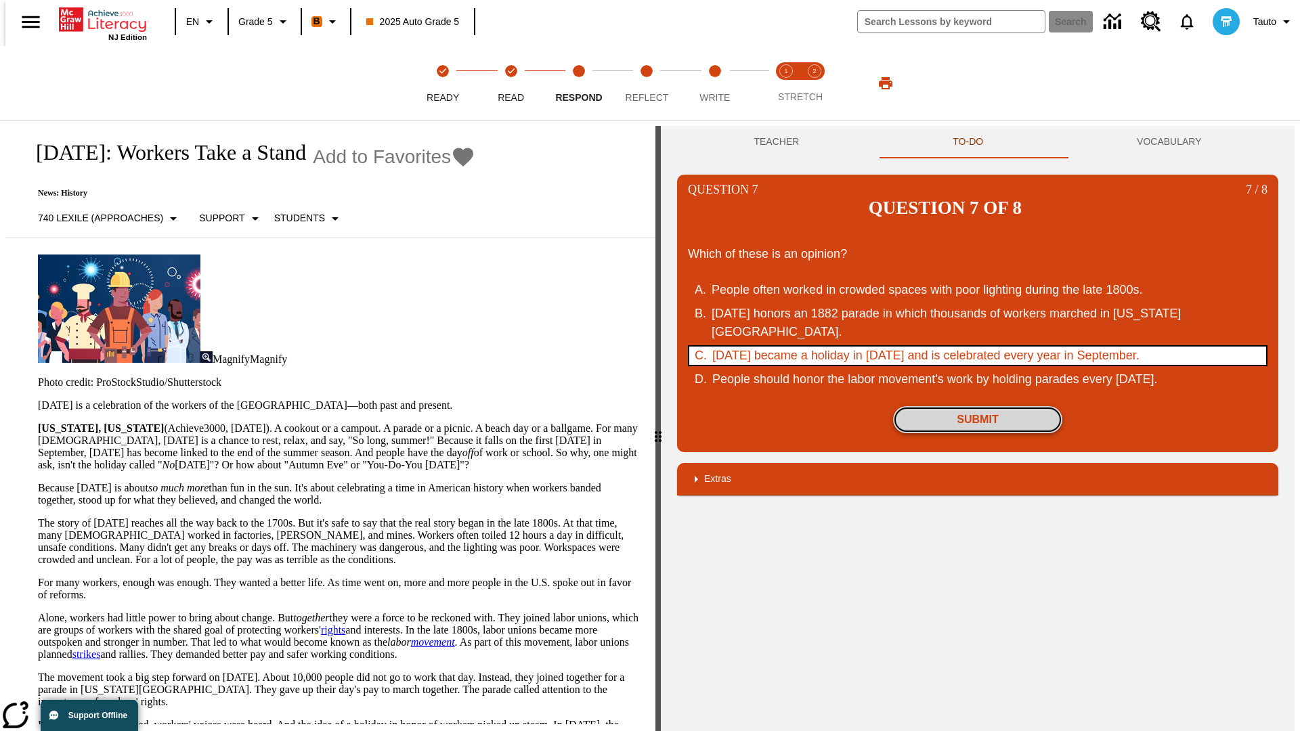
click at [978, 406] on button "Submit" at bounding box center [977, 419] width 169 height 27
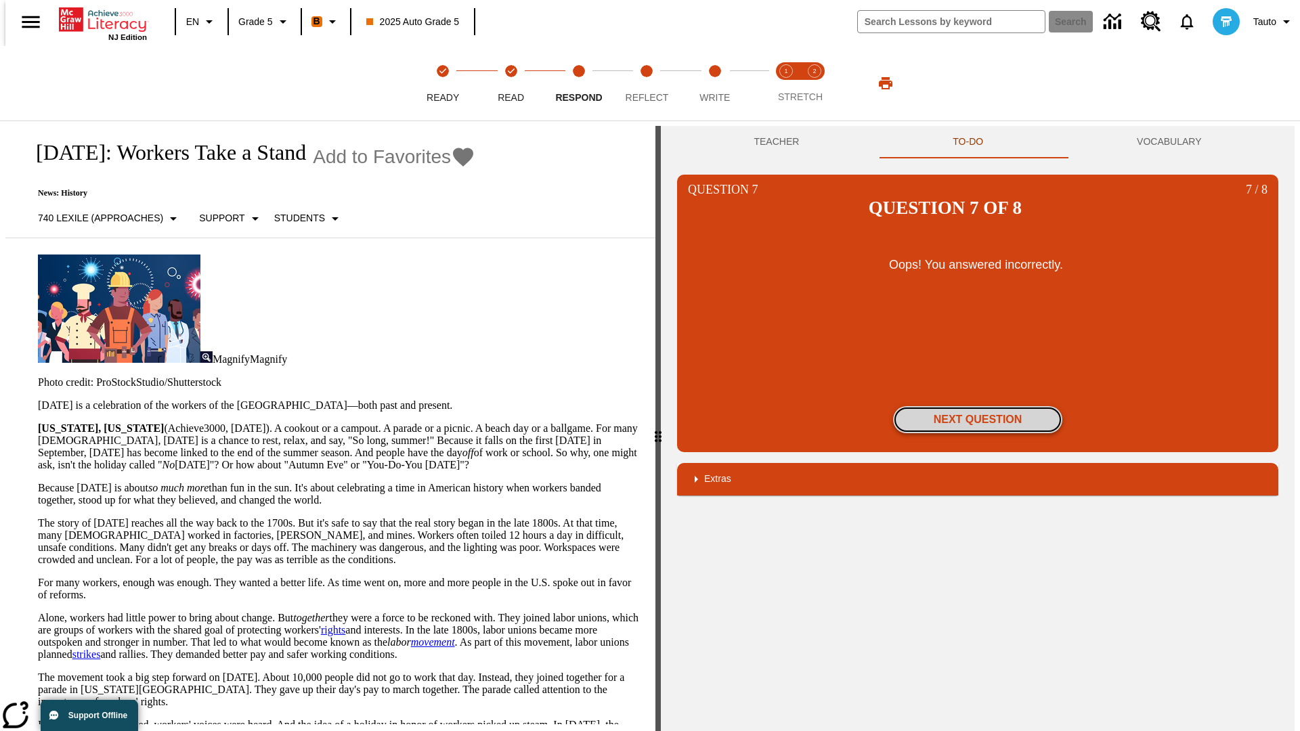
click at [978, 406] on button "Next Question" at bounding box center [977, 419] width 169 height 27
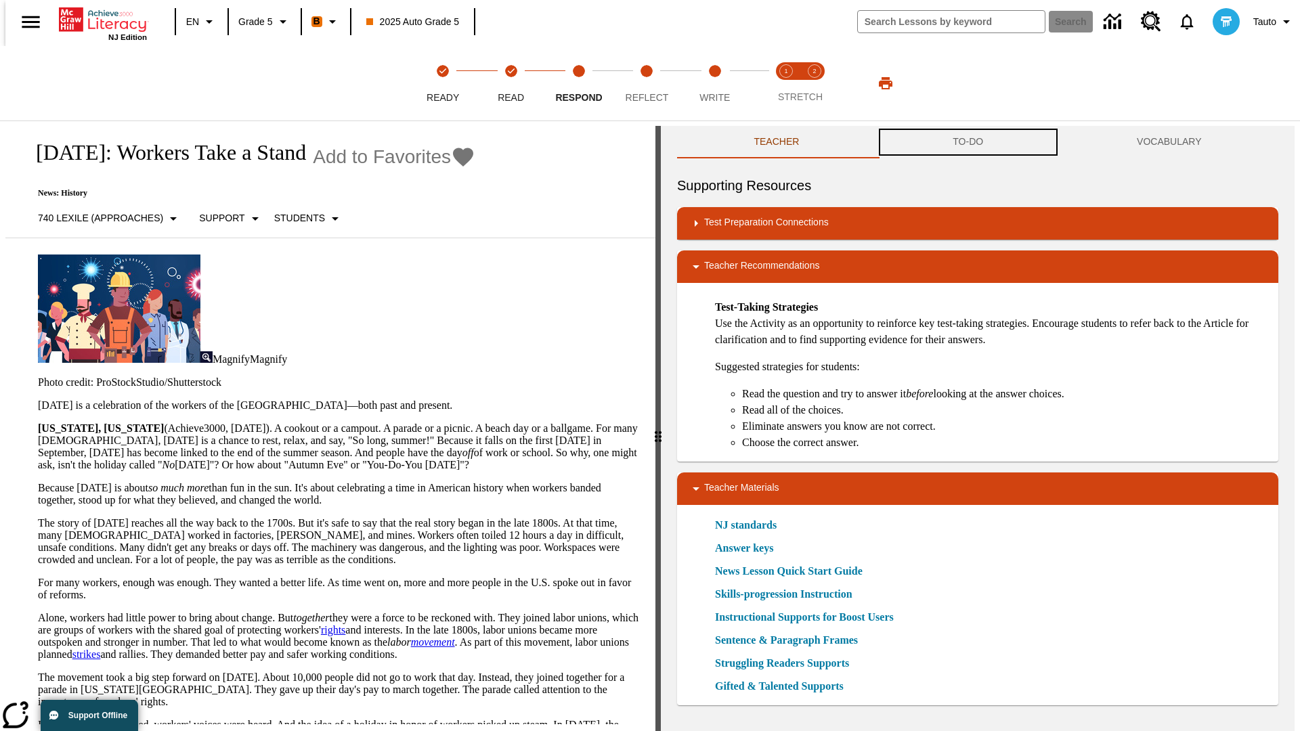
click at [968, 142] on button "TO-DO" at bounding box center [968, 142] width 184 height 32
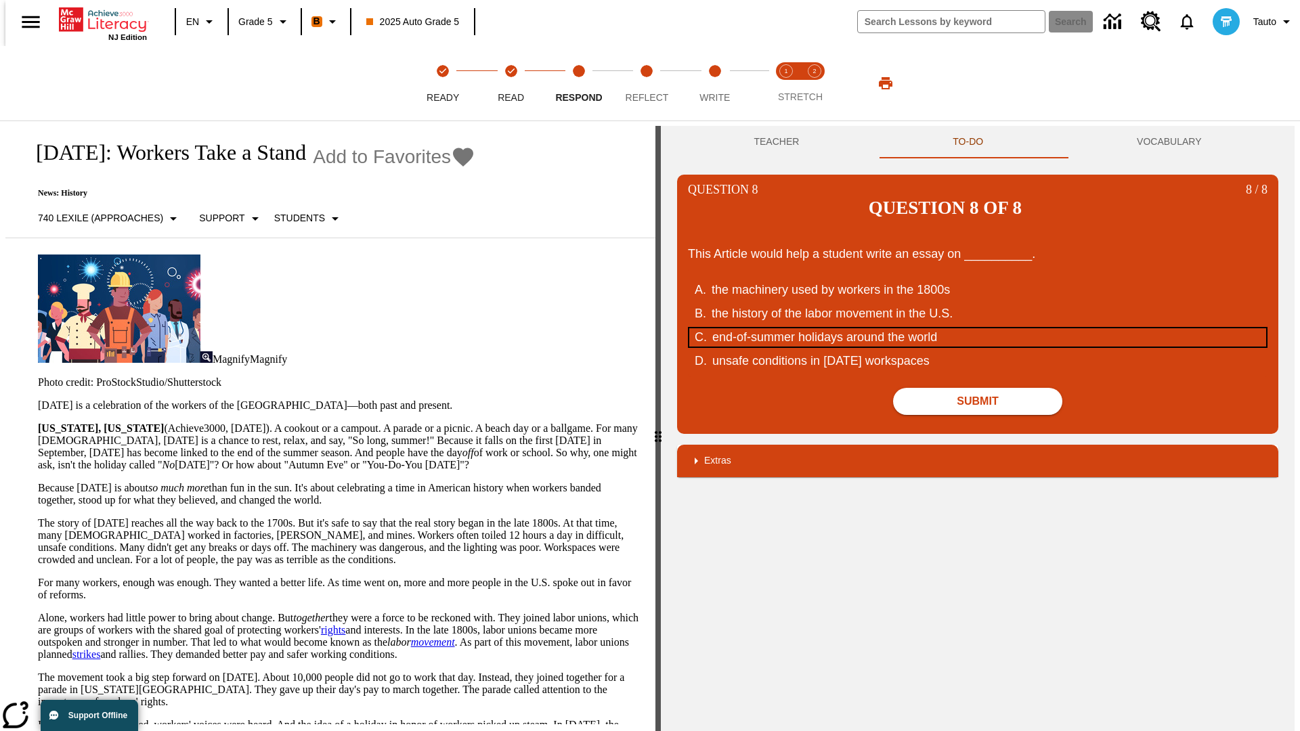
click at [978, 328] on div "end-of-summer holidays around the world" at bounding box center [969, 337] width 515 height 18
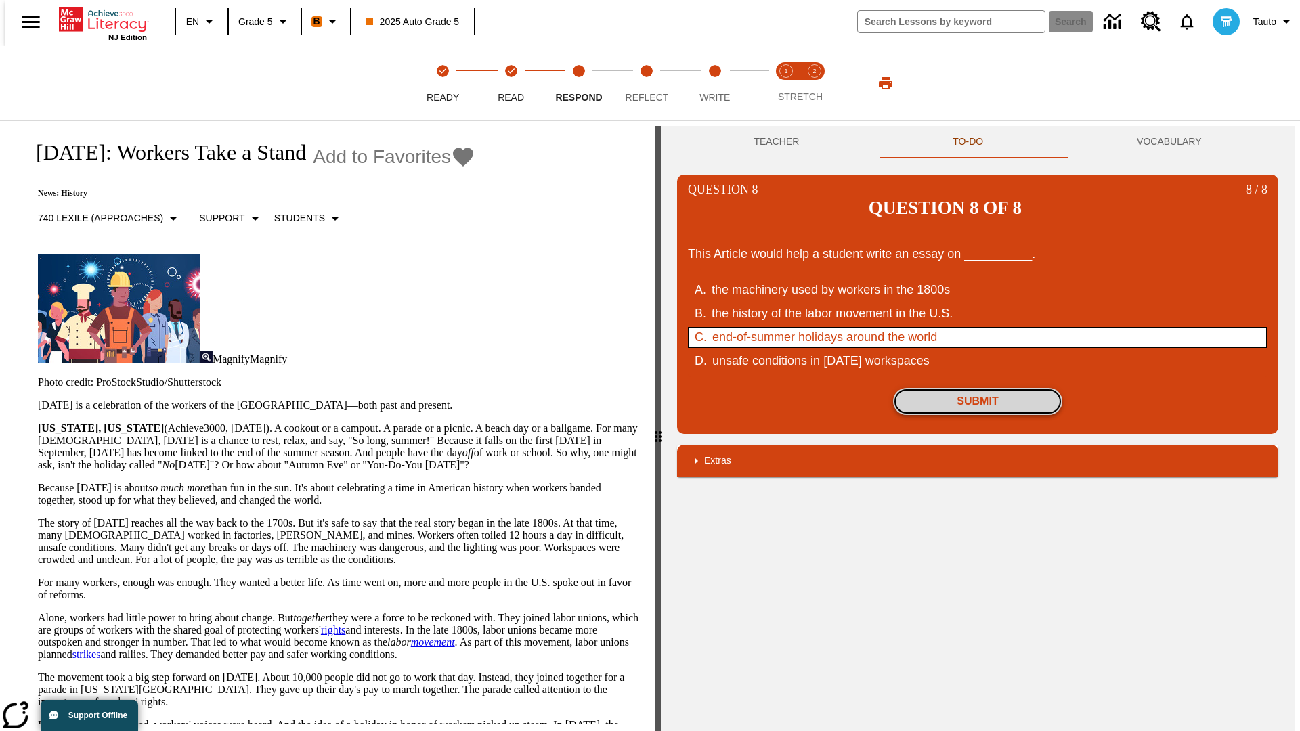
click at [978, 388] on button "Submit" at bounding box center [977, 401] width 169 height 27
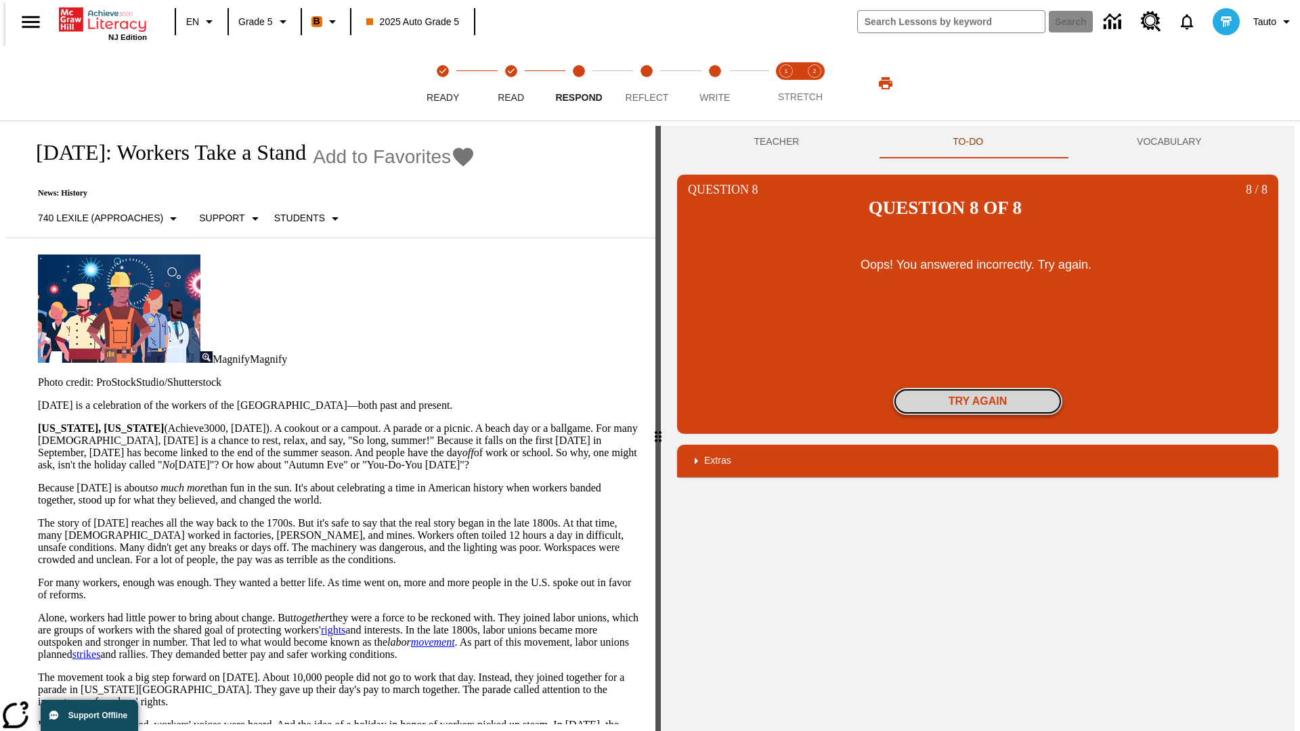
click at [978, 388] on button "Try again" at bounding box center [977, 401] width 169 height 27
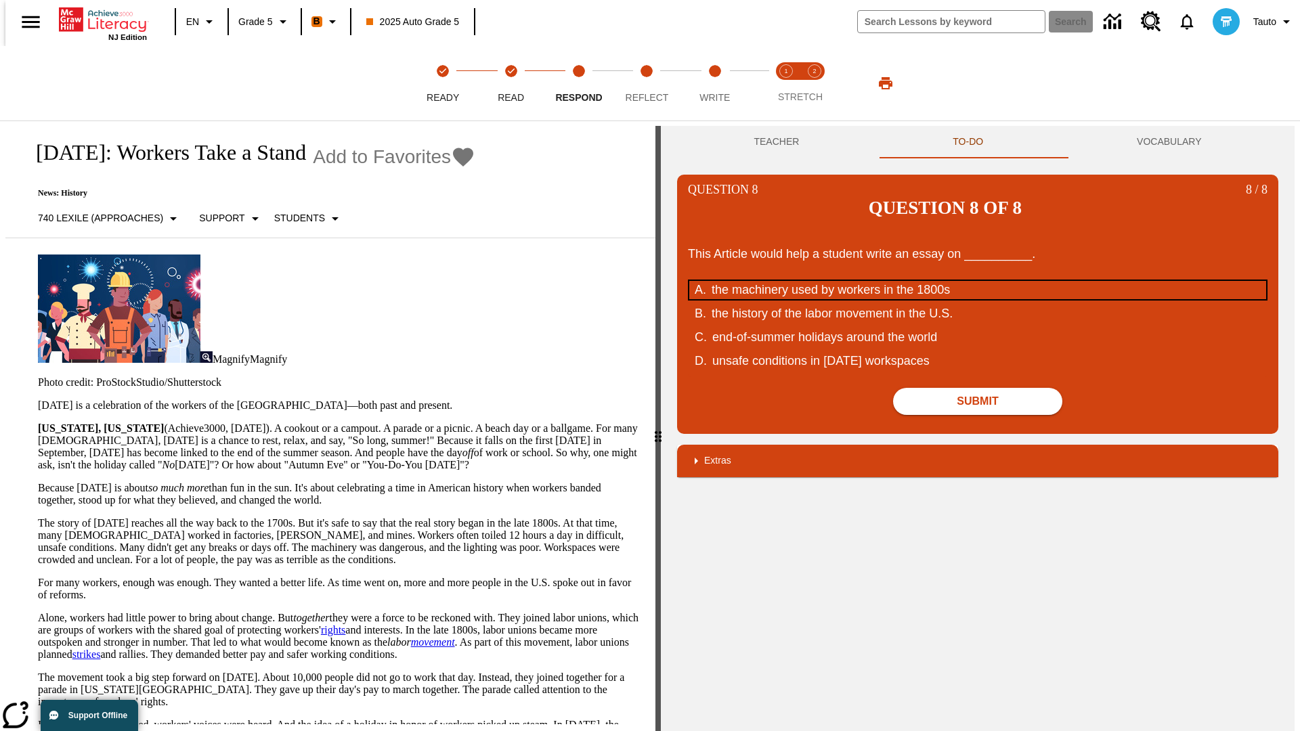
click at [978, 281] on div "the machinery used by workers in the 1800s" at bounding box center [968, 290] width 515 height 18
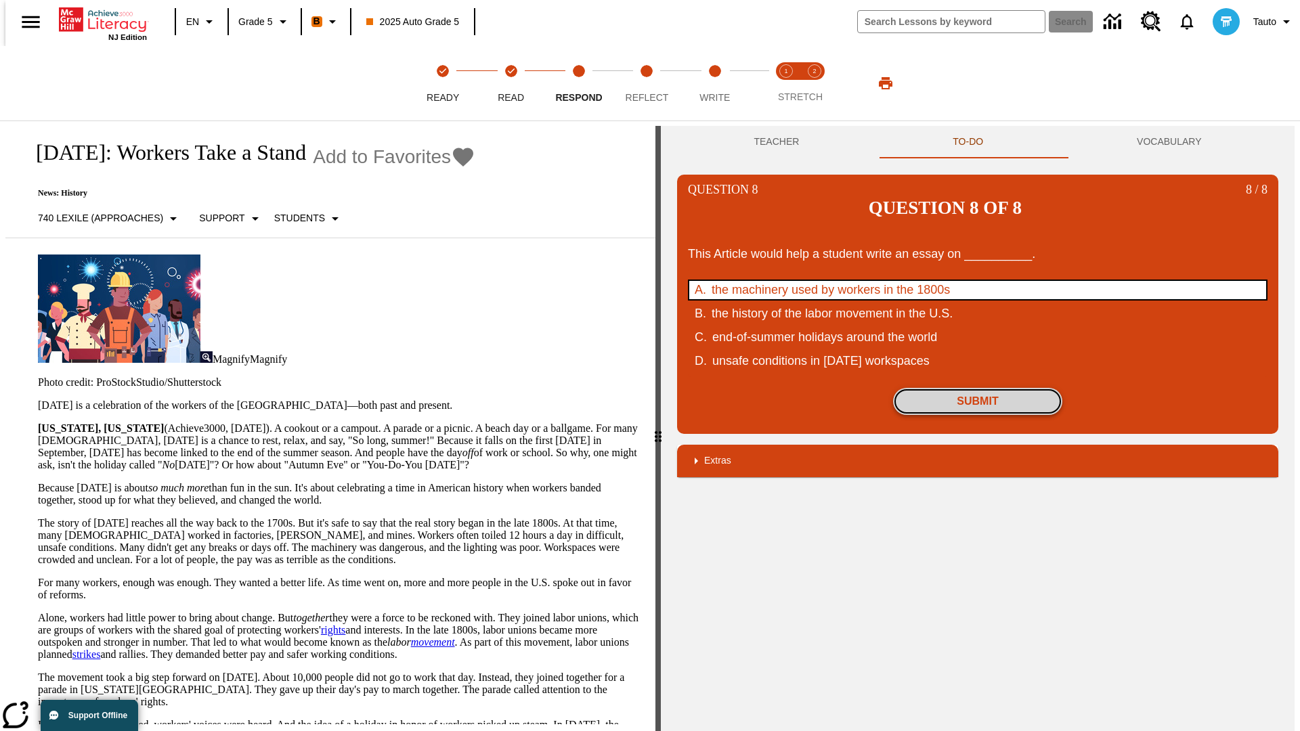
click at [978, 388] on button "Submit" at bounding box center [977, 401] width 169 height 27
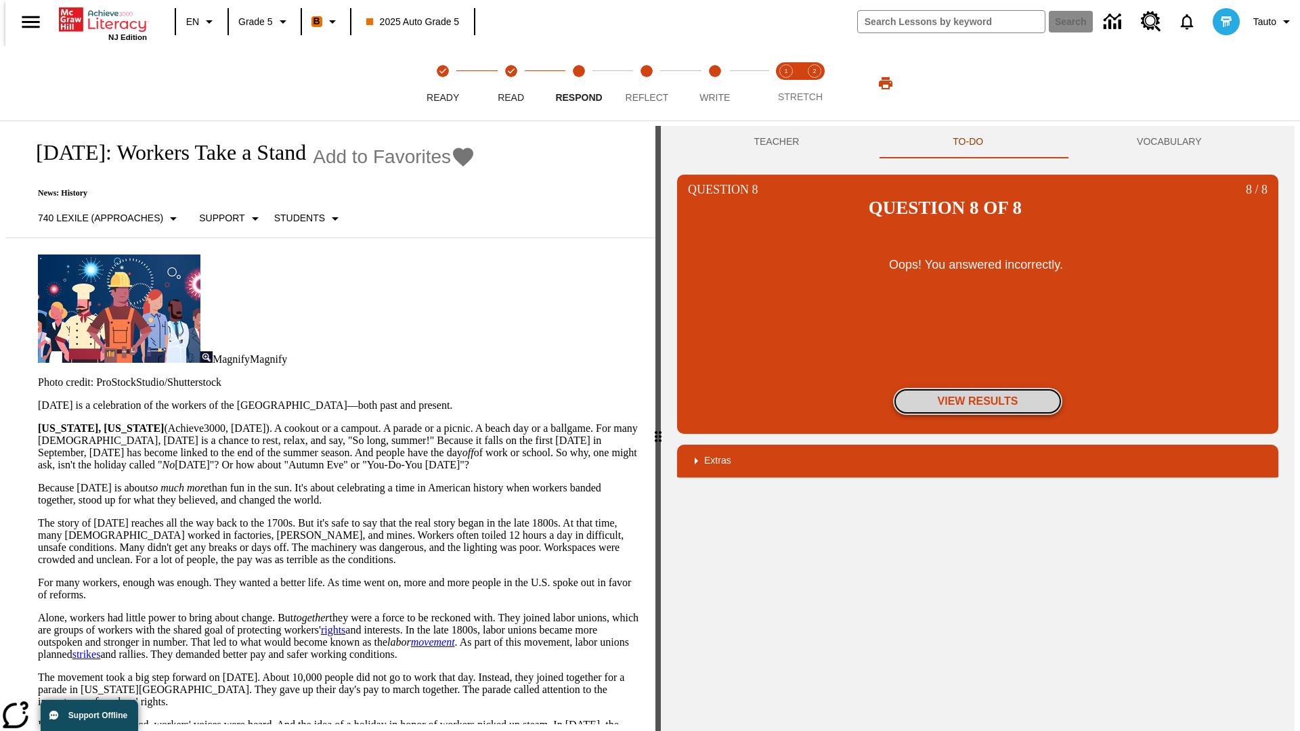
click at [978, 388] on button "View Results" at bounding box center [977, 401] width 169 height 27
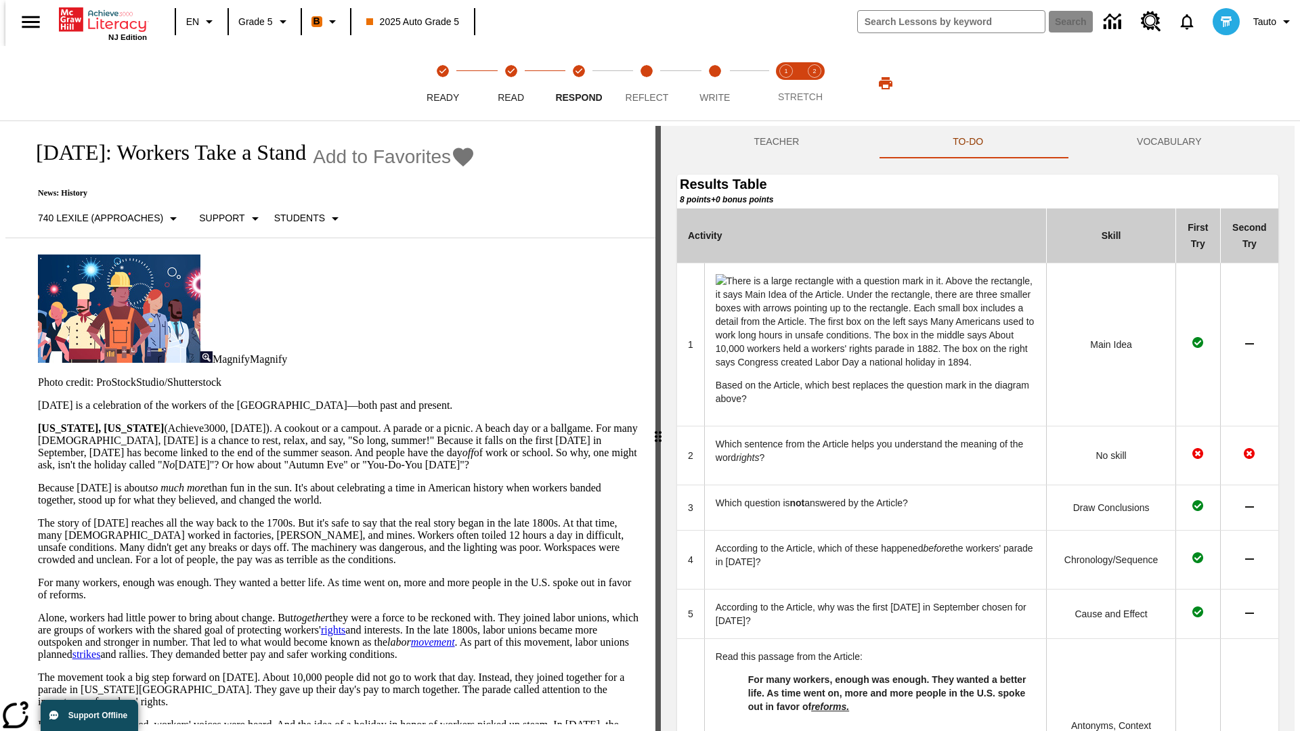
scroll to position [482, 0]
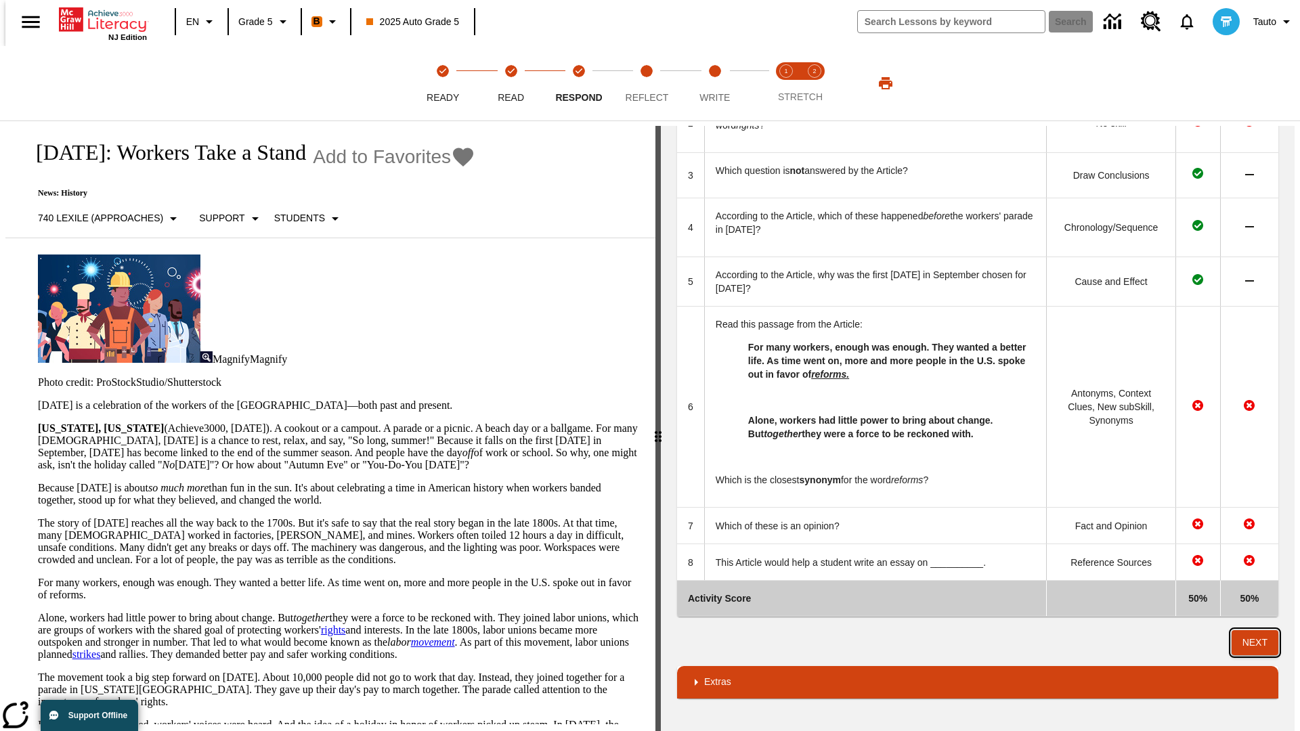
click at [1261, 642] on button "Next" at bounding box center [1254, 642] width 47 height 25
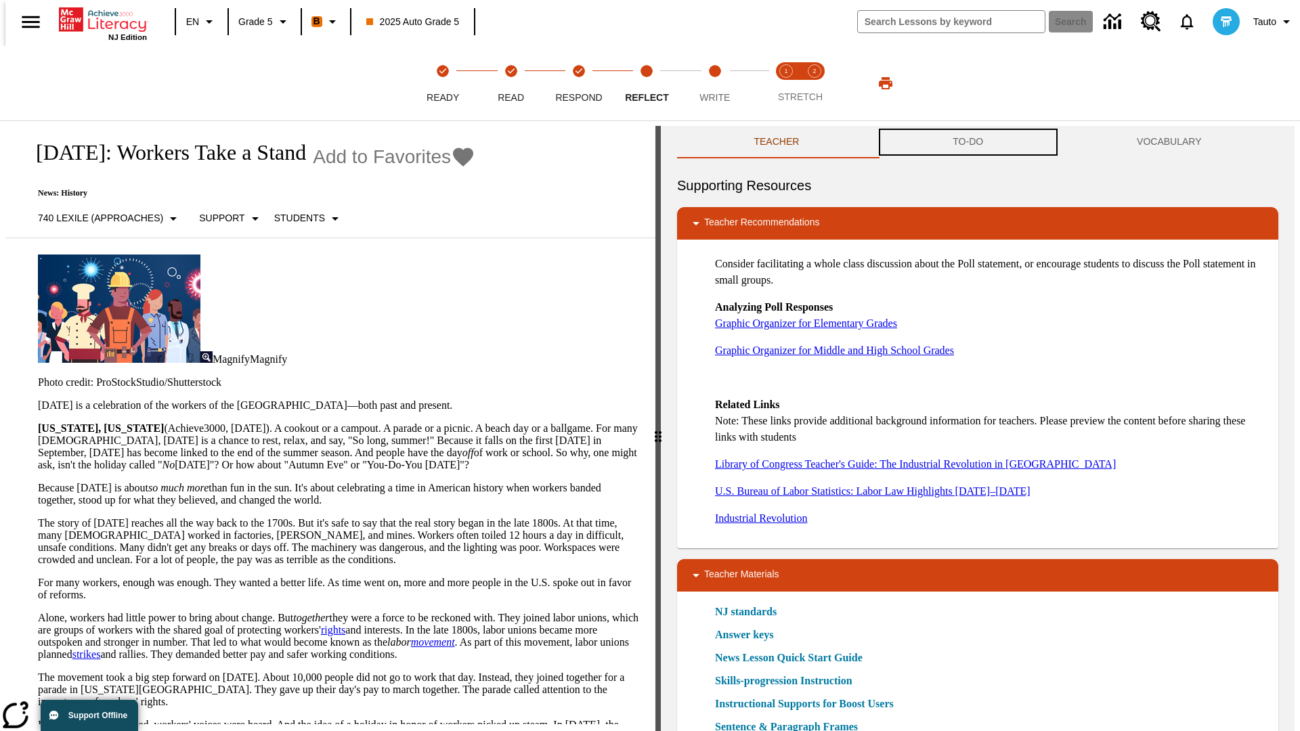
click at [968, 142] on button "TO-DO" at bounding box center [968, 142] width 184 height 32
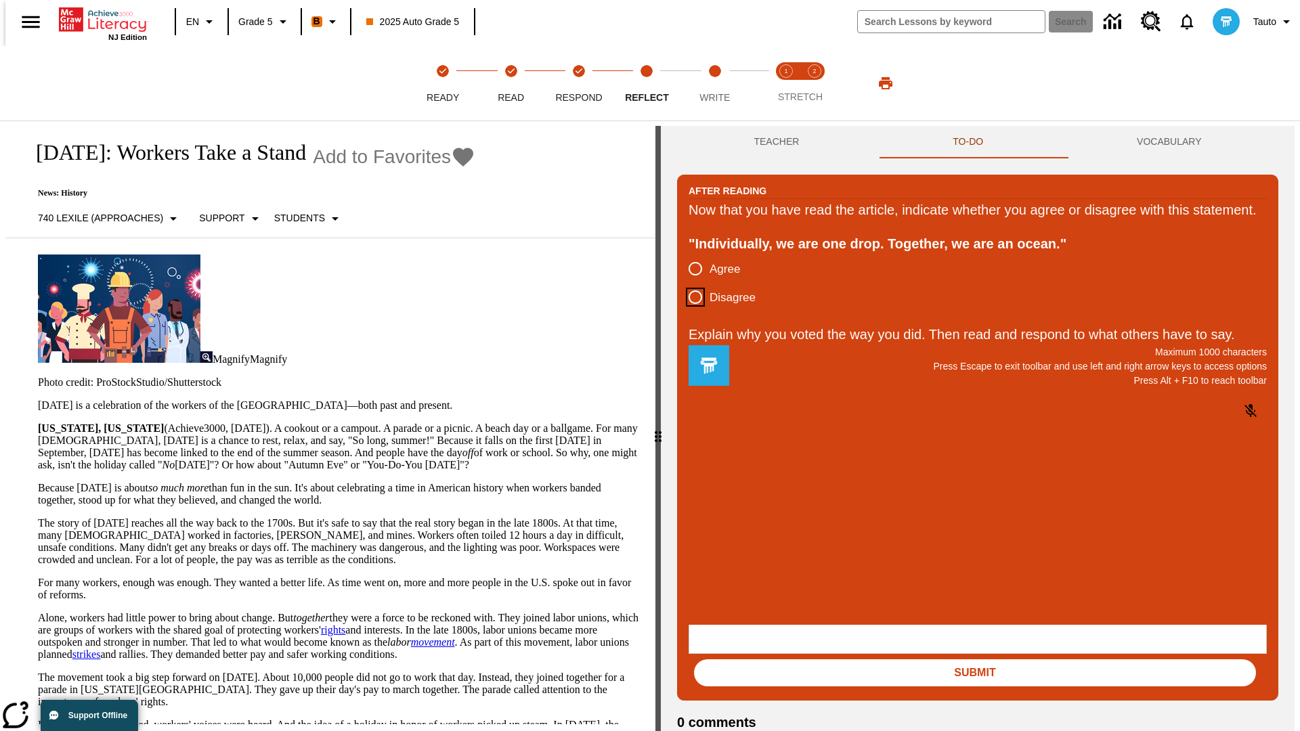
click at [690, 311] on input "Disagree" at bounding box center [695, 297] width 28 height 28
radio input "true"
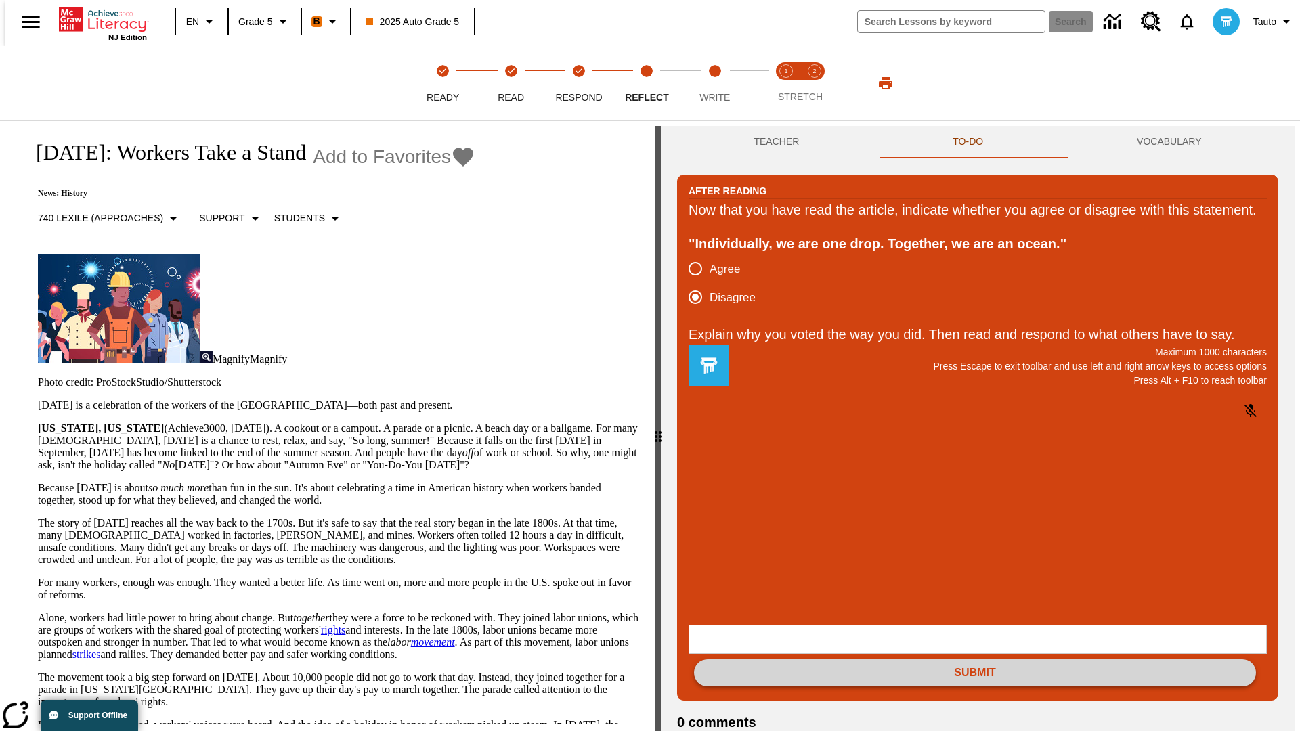
click at [975, 659] on button "Submit" at bounding box center [975, 672] width 562 height 27
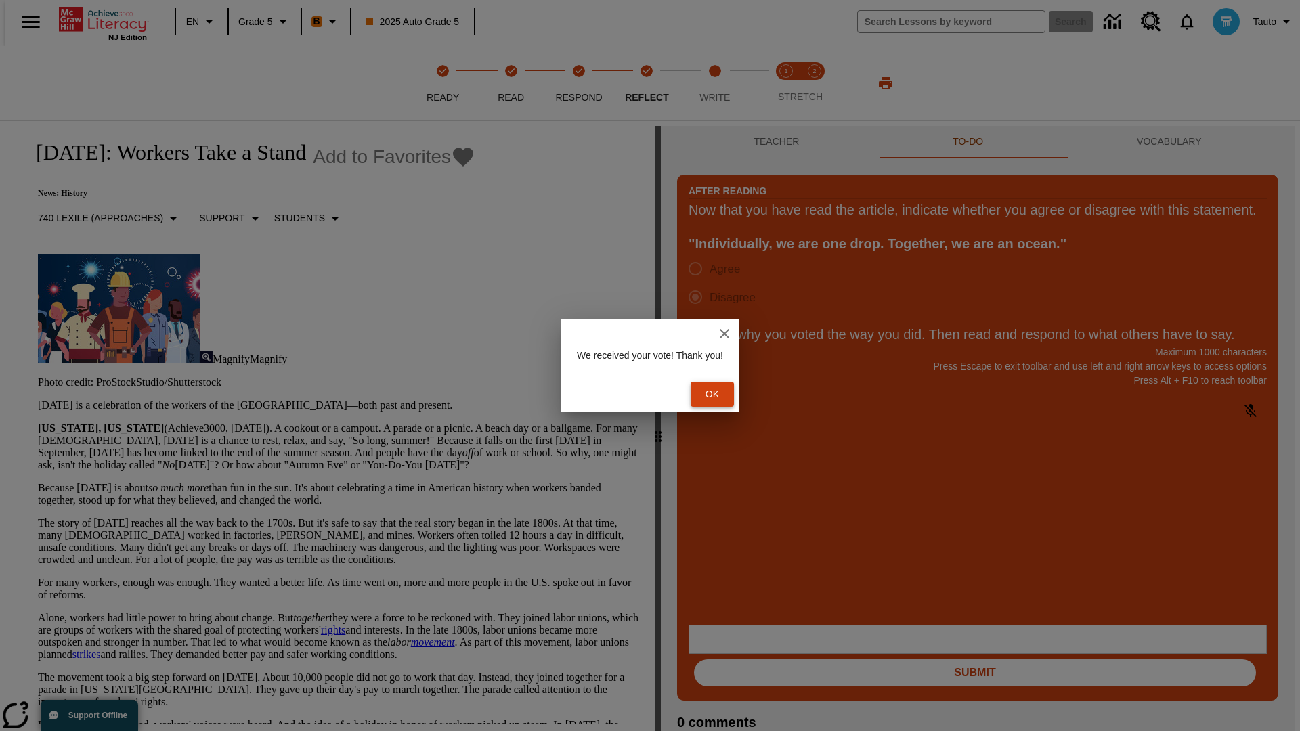
click at [719, 394] on button "Ok" at bounding box center [712, 394] width 43 height 25
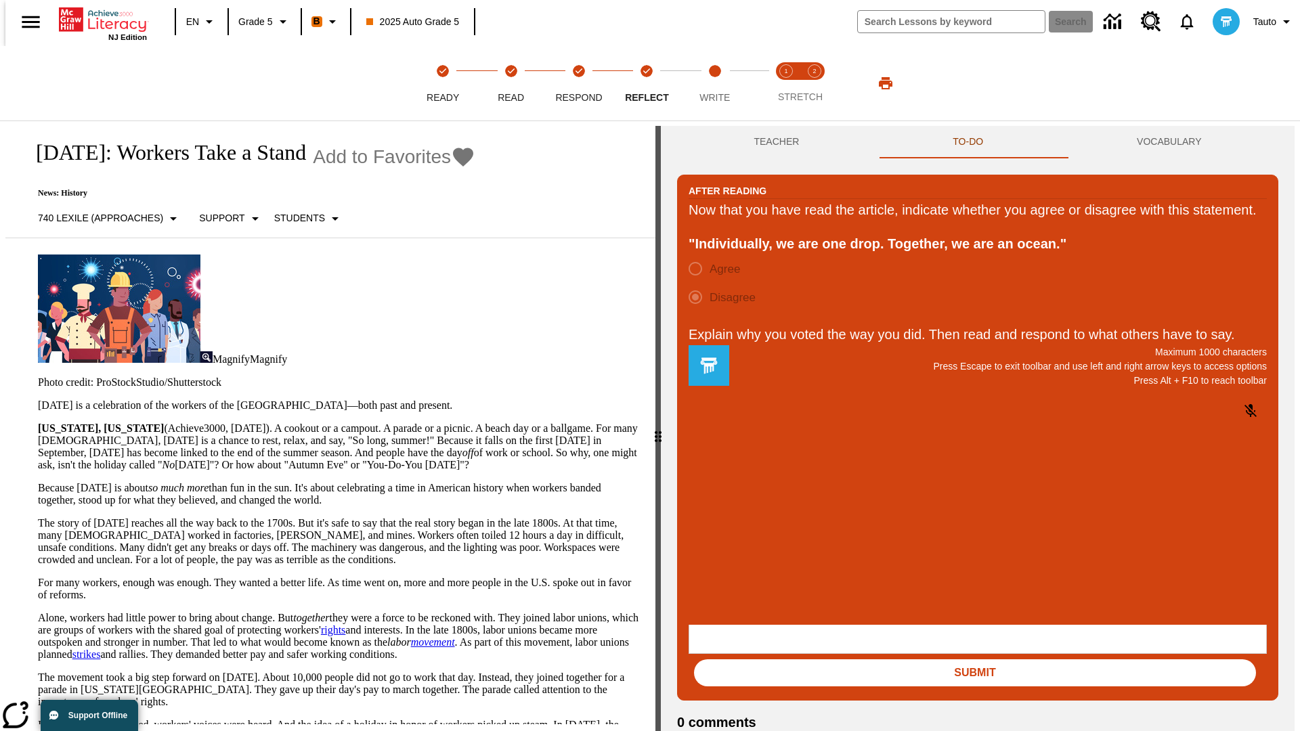
scroll to position [21, 0]
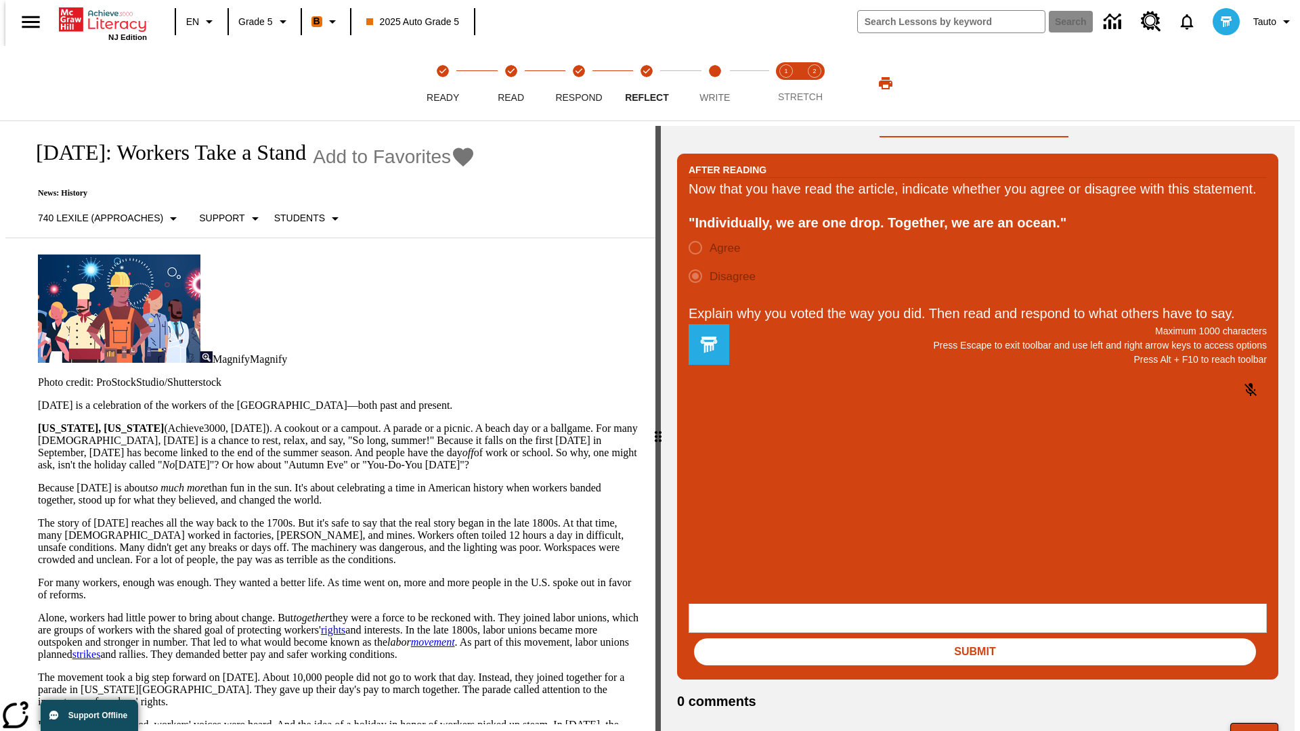
click at [1260, 723] on button "Next" at bounding box center [1254, 736] width 48 height 26
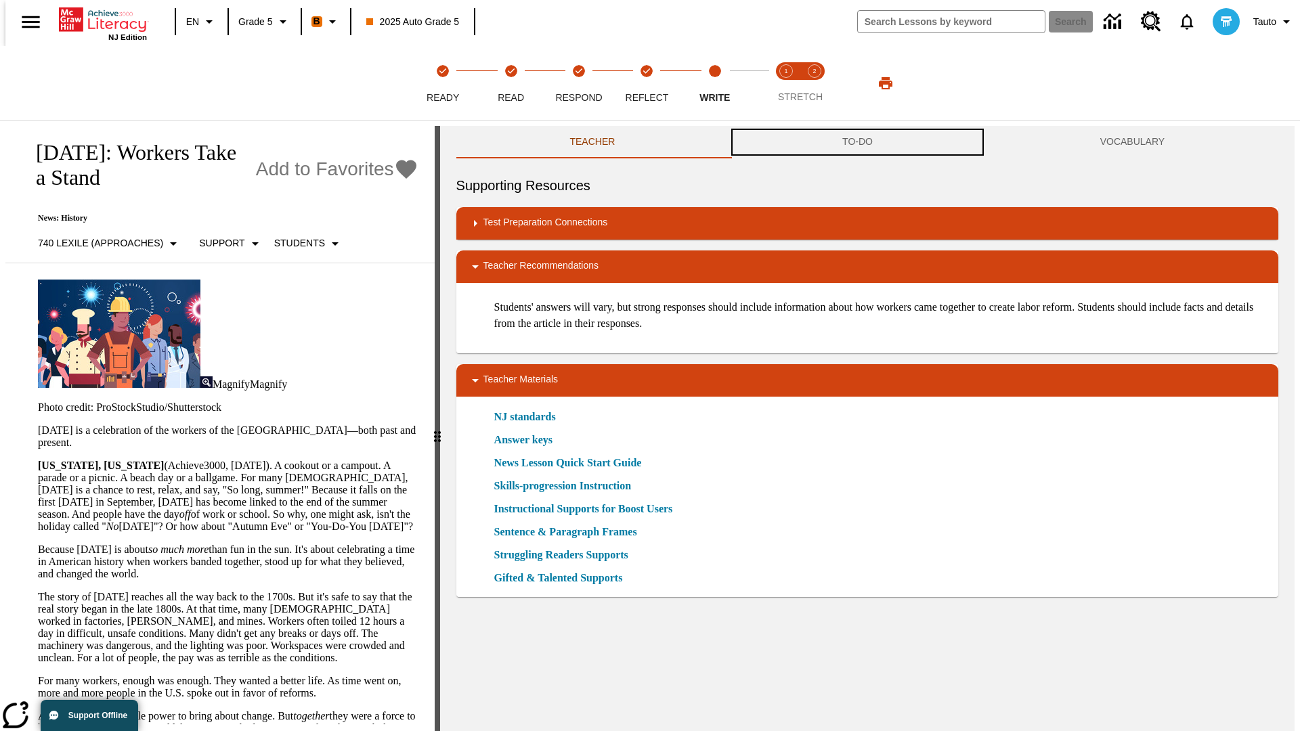
scroll to position [1, 0]
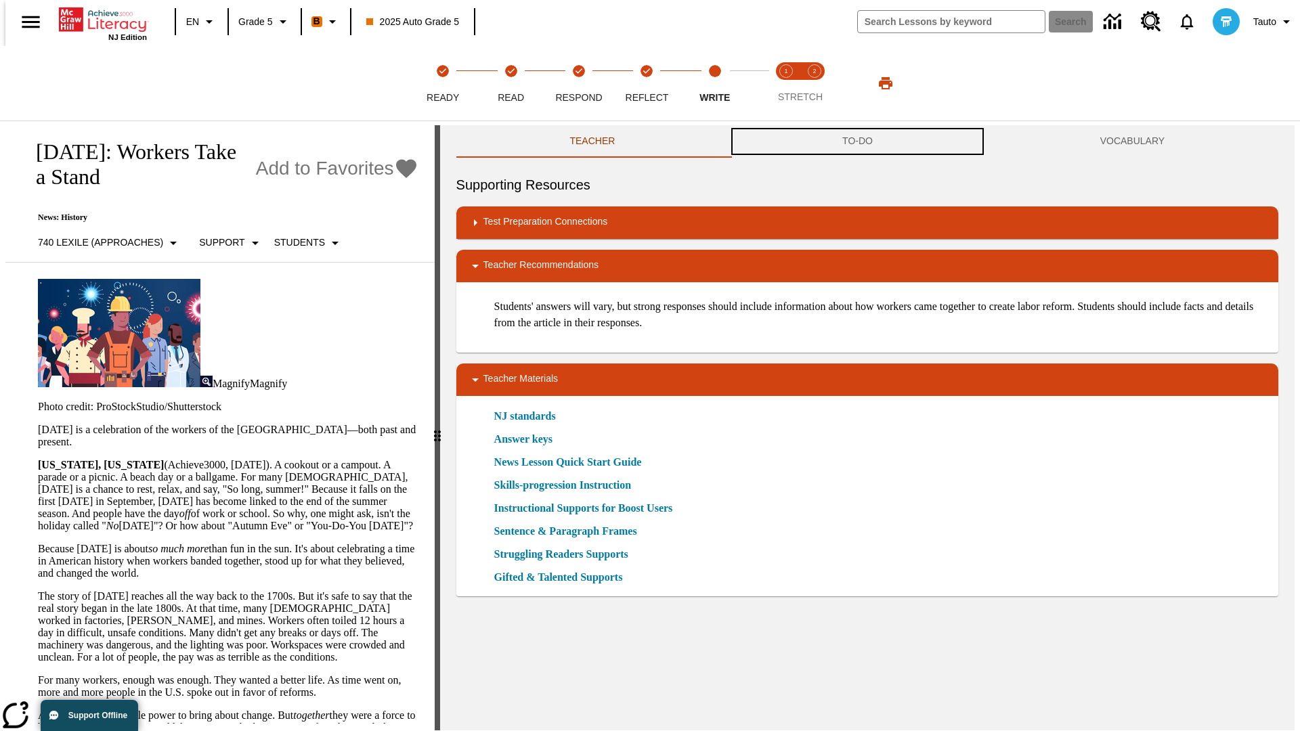
click at [858, 142] on button "TO-DO" at bounding box center [857, 141] width 258 height 32
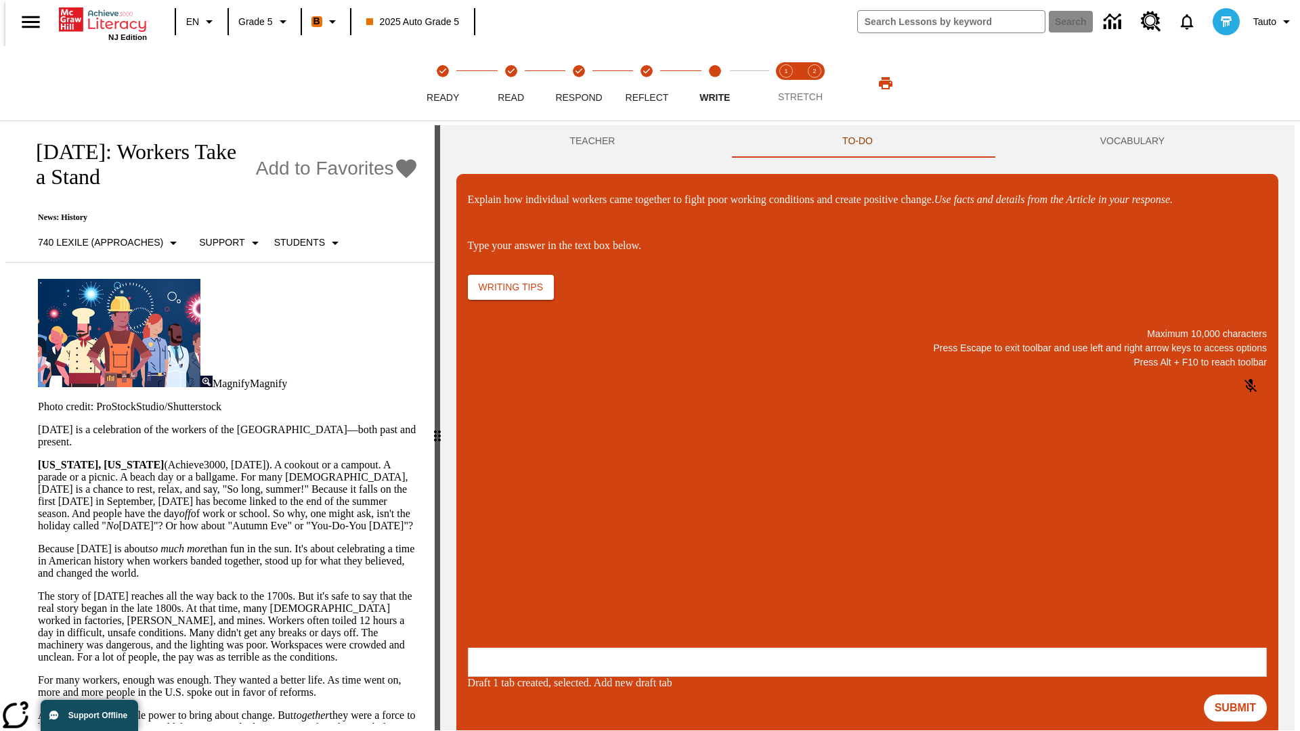
scroll to position [0, 0]
click at [665, 561] on p "\a\9Explain how individual workers came together to fight poor working conditio…" at bounding box center [569, 560] width 192 height 12
click at [1241, 695] on button "Submit" at bounding box center [1235, 708] width 63 height 27
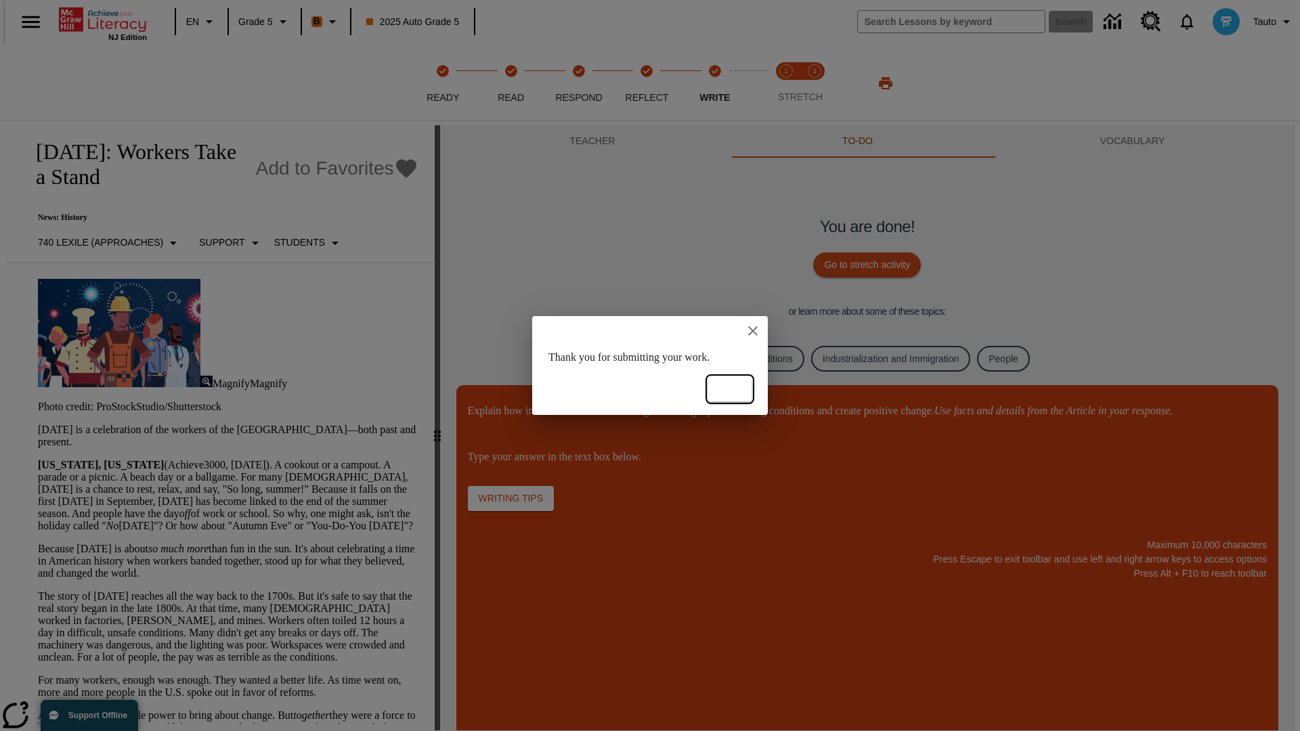
click at [730, 389] on button "Ok" at bounding box center [729, 389] width 43 height 25
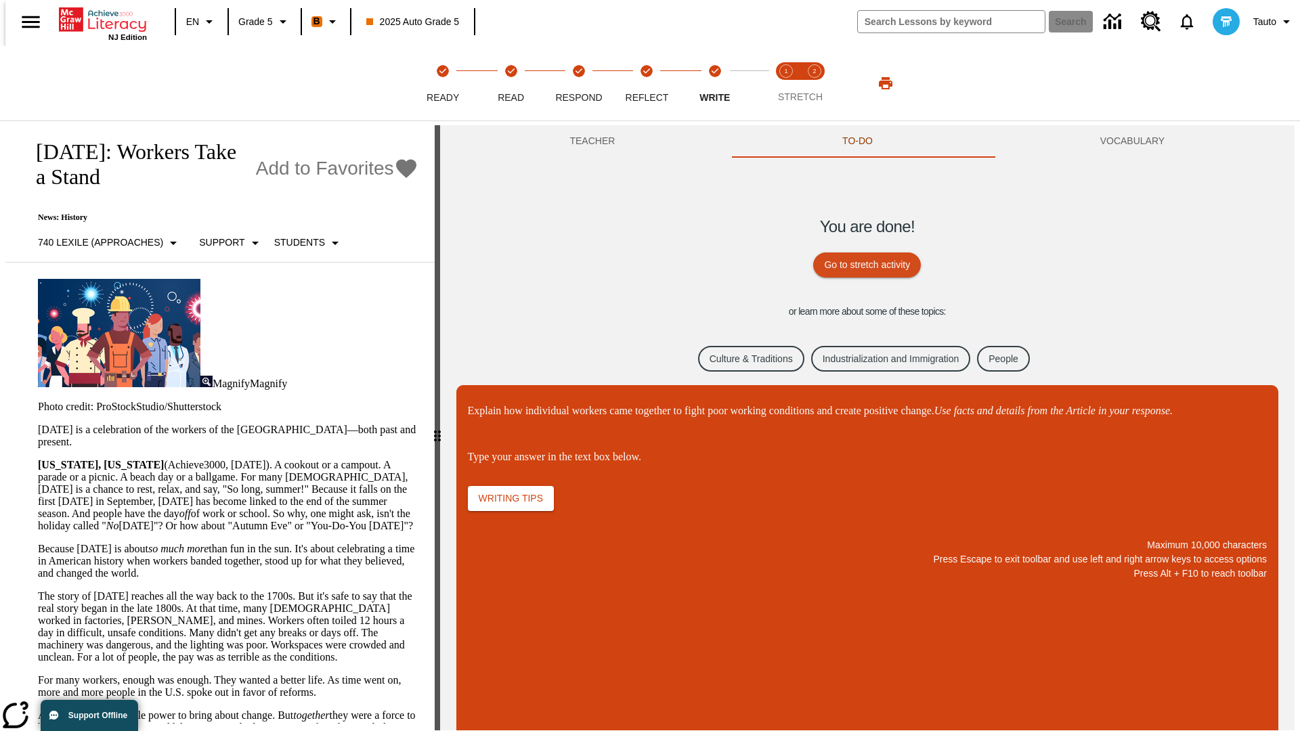
click at [740, 358] on link "Culture & Traditions" at bounding box center [751, 359] width 106 height 26
